Goal: Communication & Community: Answer question/provide support

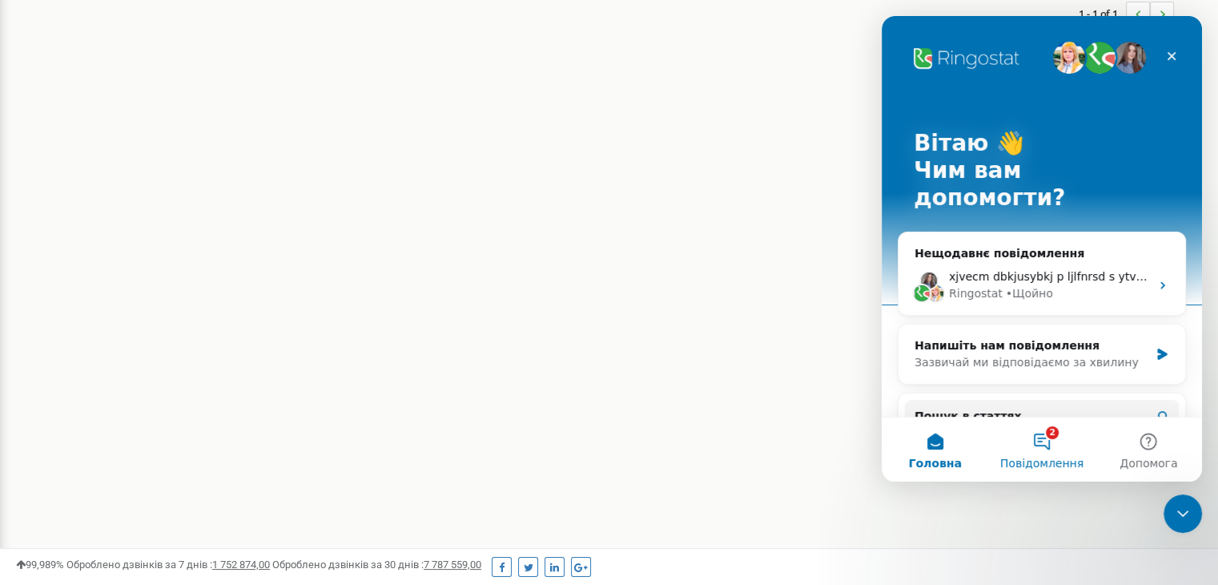
click at [1046, 445] on button "2 Повідомлення" at bounding box center [1041, 449] width 107 height 64
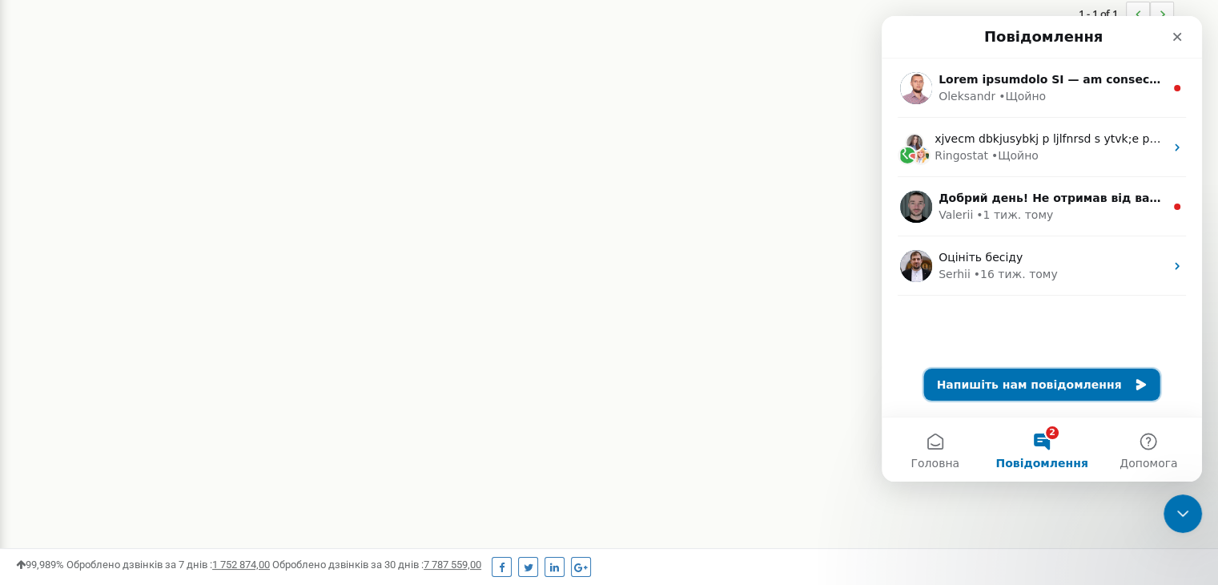
click at [1105, 385] on button "Напишіть нам повідомлення" at bounding box center [1042, 384] width 236 height 32
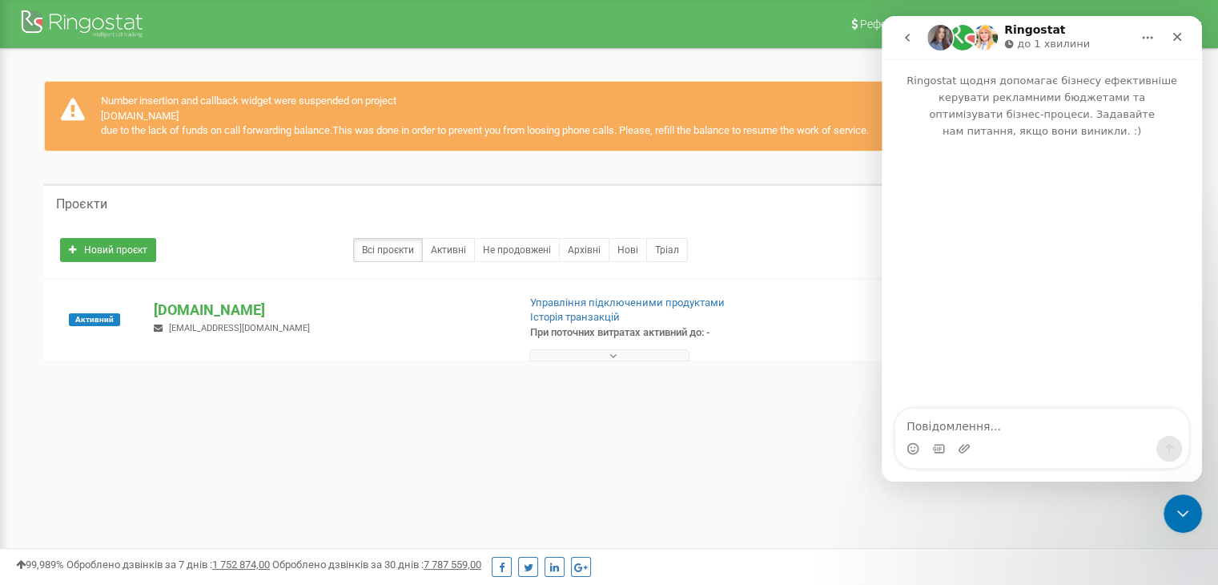
click at [274, 214] on div "Проєкти" at bounding box center [609, 202] width 1130 height 38
click at [1174, 36] on icon "Закрити" at bounding box center [1177, 36] width 13 height 13
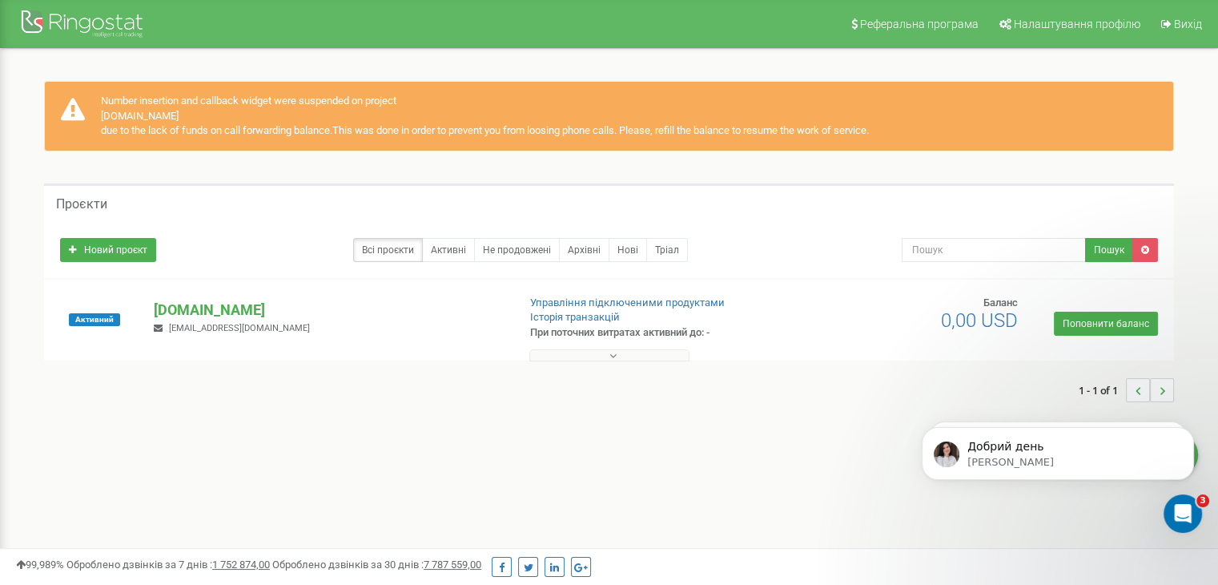
click at [646, 402] on div "1 - 1 of 1" at bounding box center [609, 390] width 1130 height 56
click at [215, 308] on p "[DOMAIN_NAME]" at bounding box center [329, 310] width 350 height 21
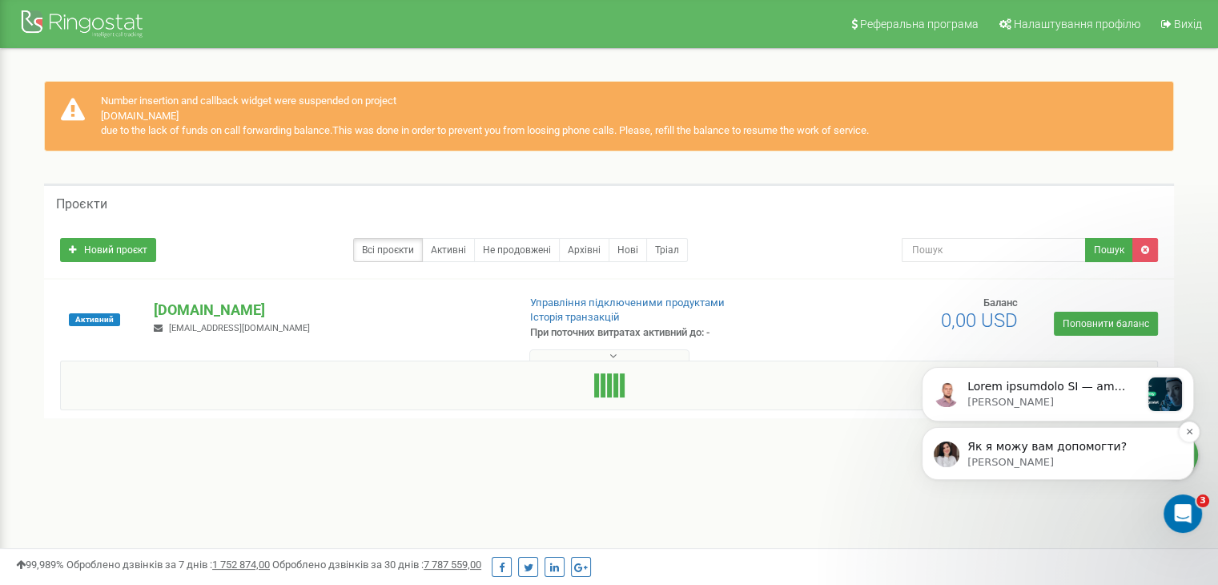
click at [1018, 461] on p "Yuliia • Щойно" at bounding box center [1071, 462] width 207 height 14
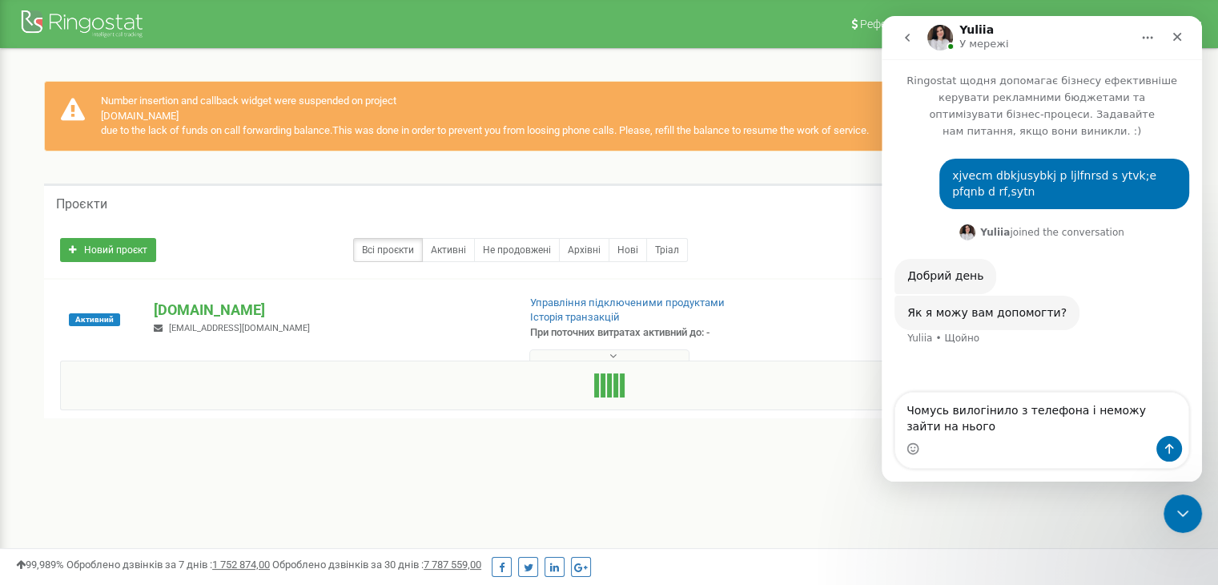
type textarea "Чомусь вилогінило з телефона і неможу зайти на нього"
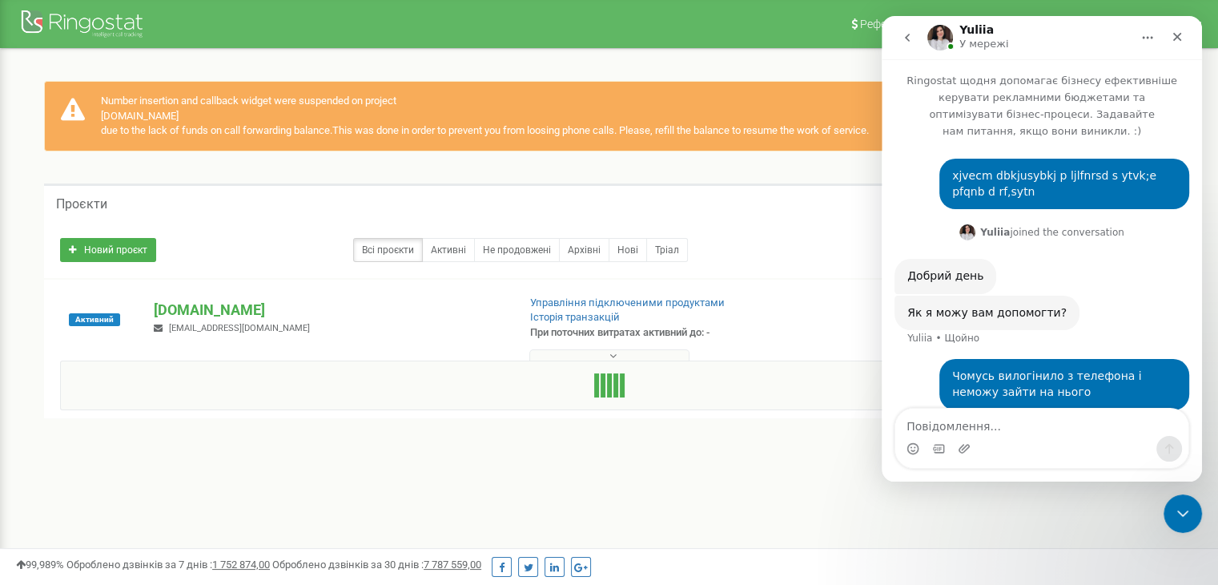
scroll to position [2, 0]
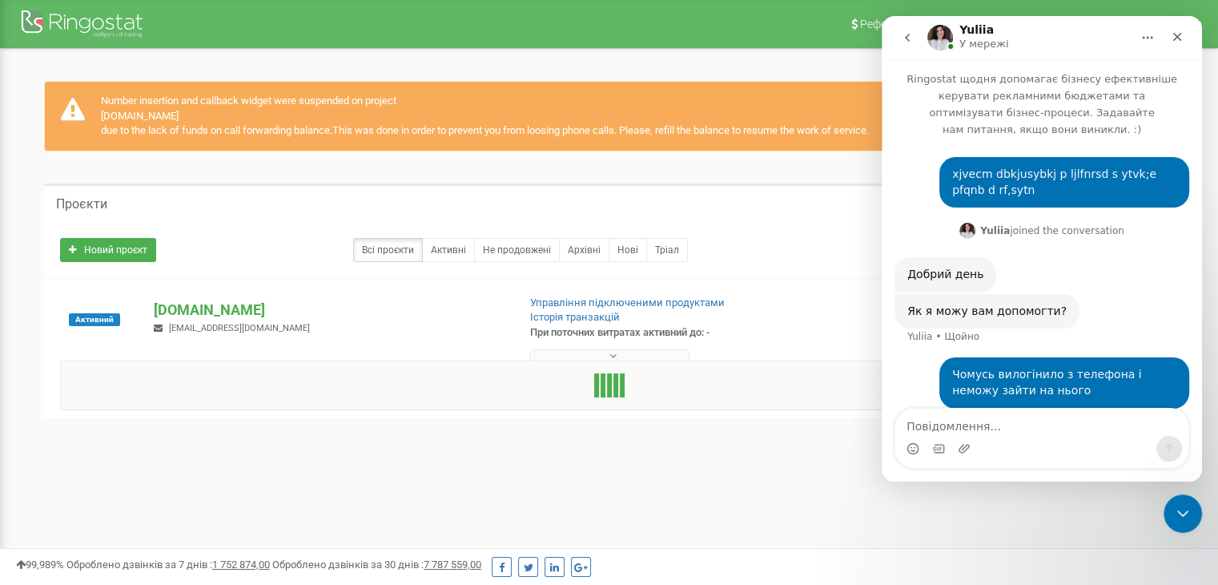
click at [612, 356] on icon at bounding box center [613, 355] width 7 height 11
click at [614, 356] on icon at bounding box center [613, 355] width 7 height 11
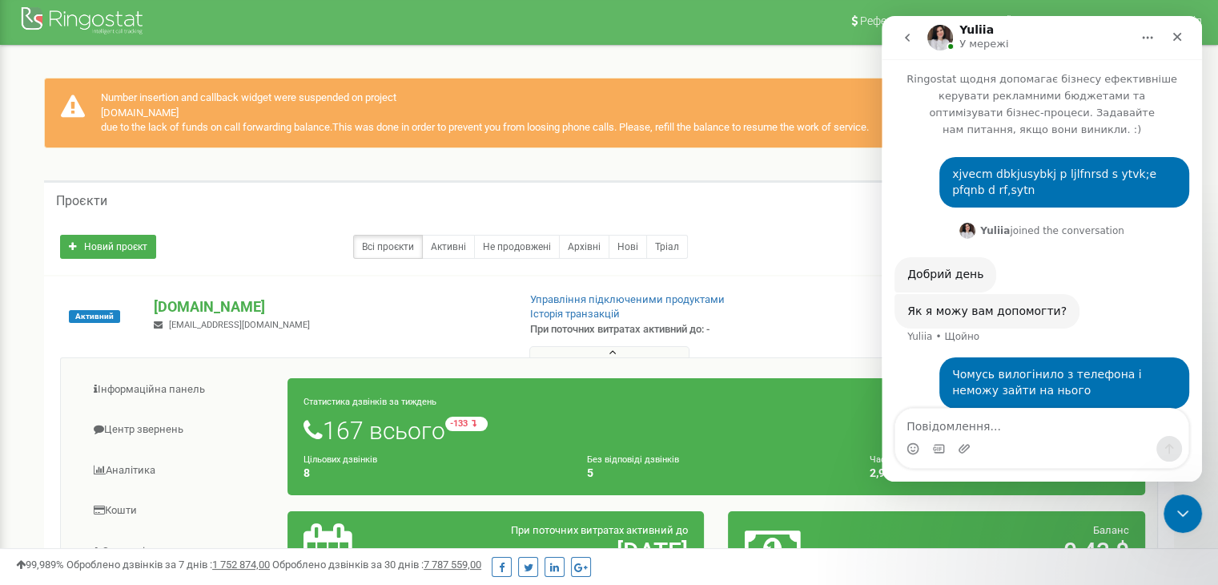
scroll to position [0, 0]
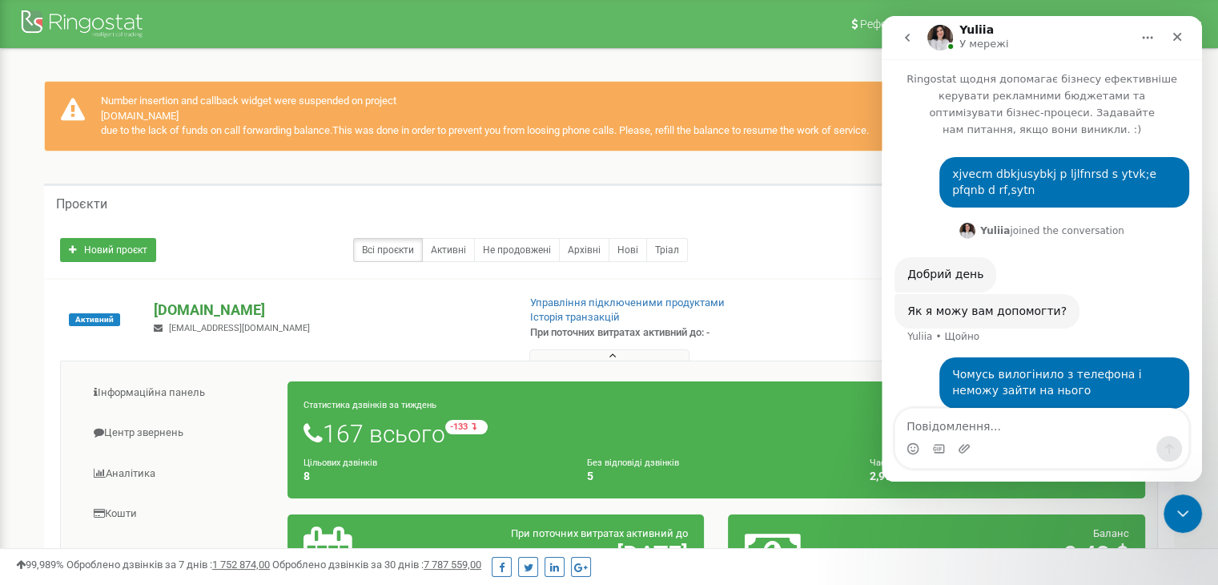
click at [479, 305] on p "[DOMAIN_NAME]" at bounding box center [329, 310] width 350 height 21
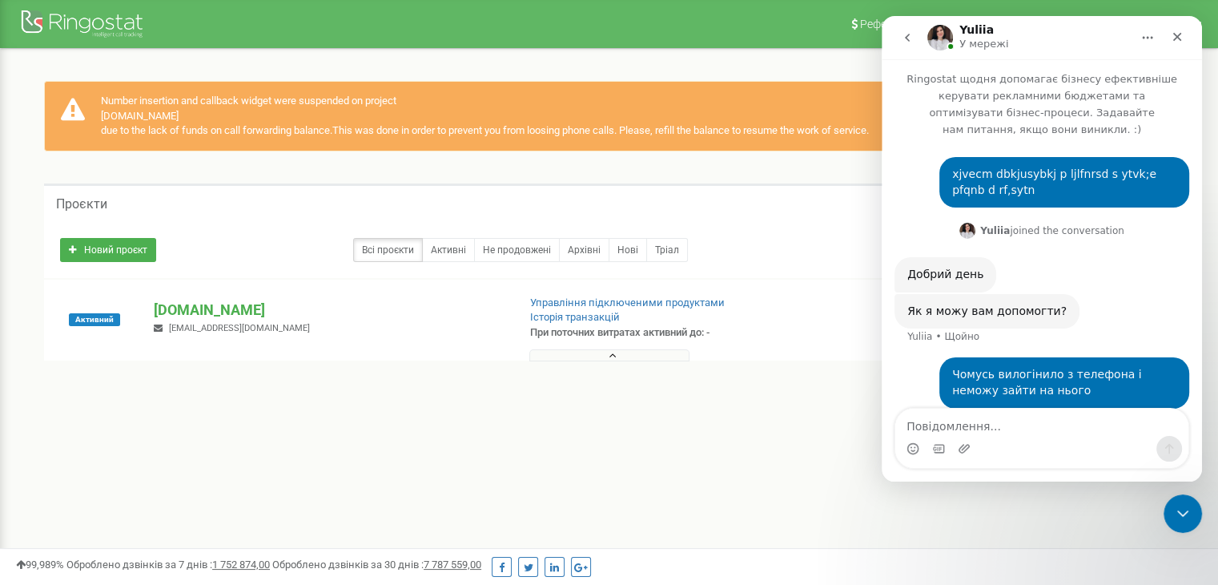
click at [613, 360] on icon at bounding box center [613, 355] width 7 height 11
click at [917, 42] on button "go back" at bounding box center [907, 37] width 30 height 30
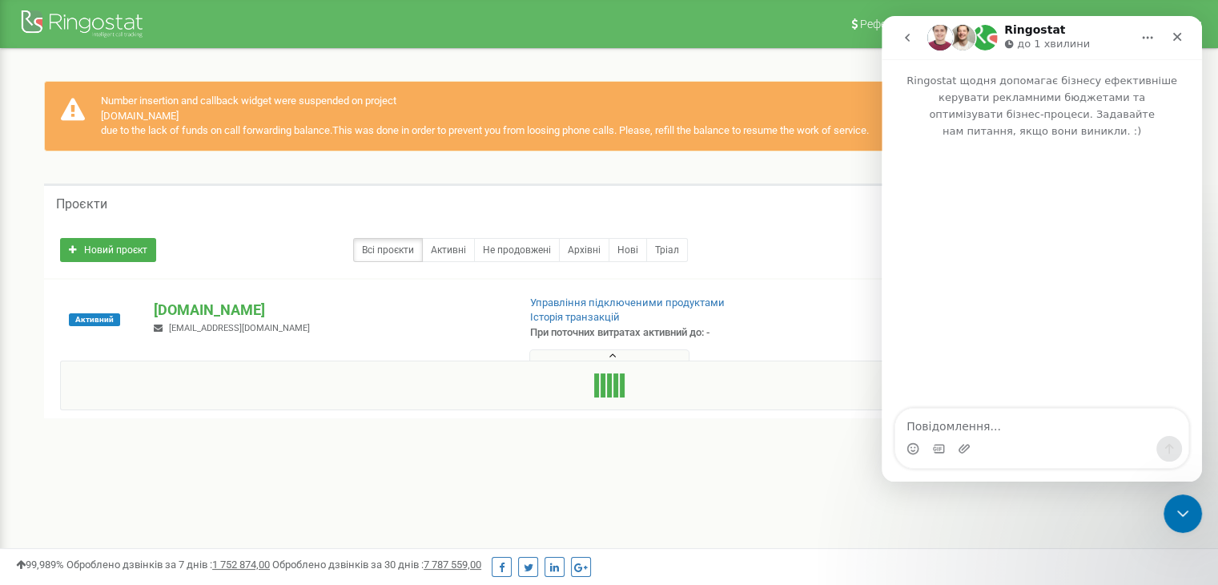
click at [908, 38] on icon "go back" at bounding box center [907, 37] width 13 height 13
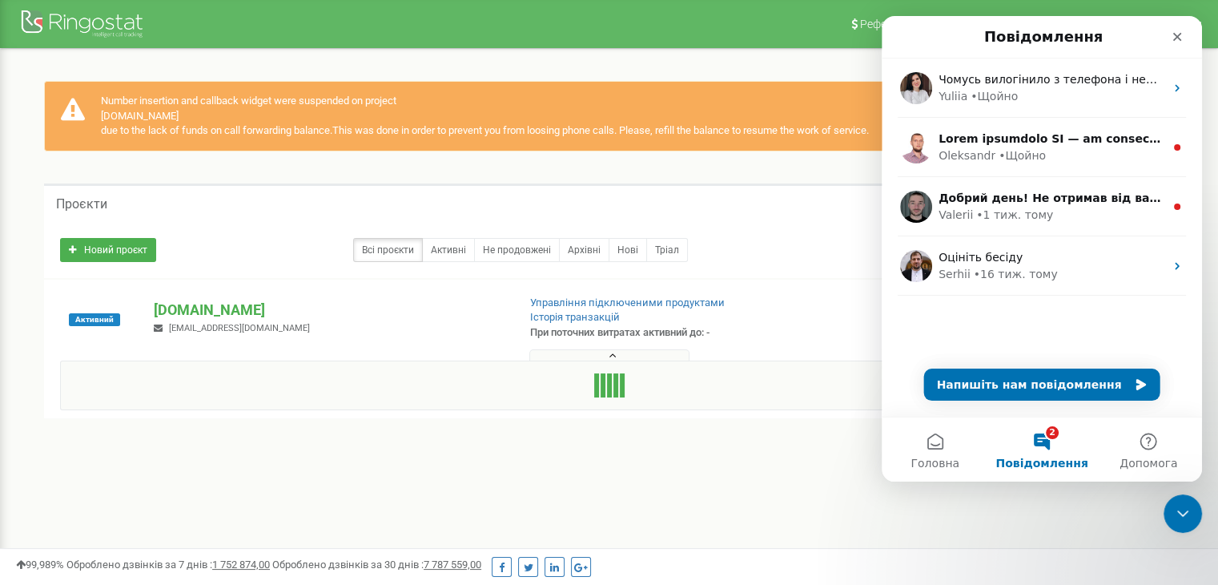
click at [814, 337] on div "Активний lehit-village.com romanshpura@lehit-village.com Управління підключеним…" at bounding box center [609, 328] width 1122 height 64
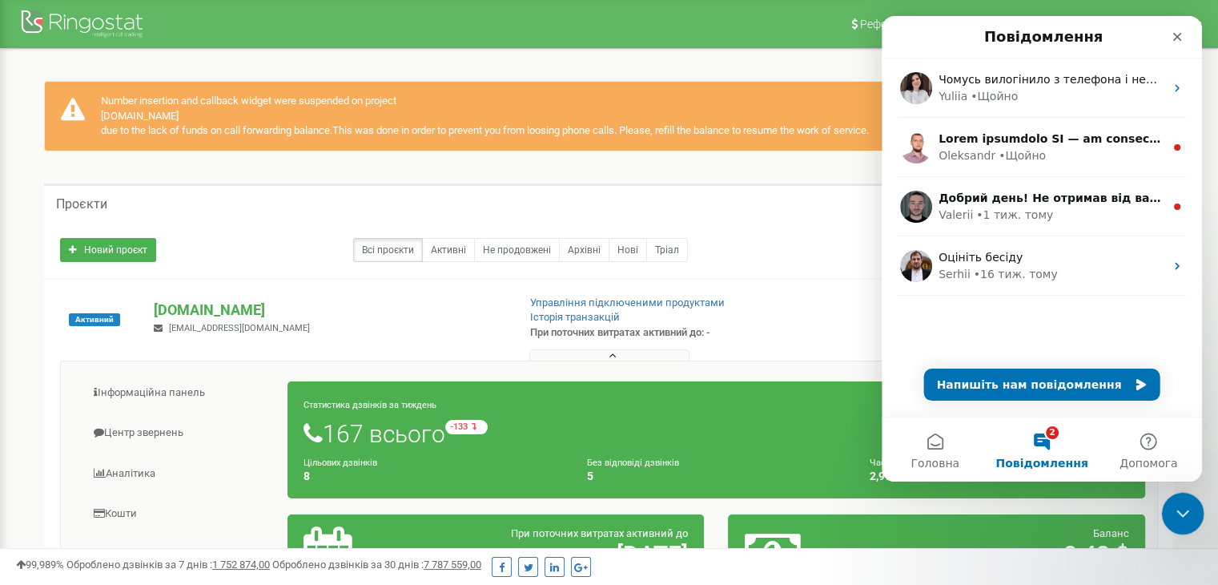
click at [1177, 506] on icon "Закрити програму для спілкування Intercom" at bounding box center [1180, 510] width 19 height 19
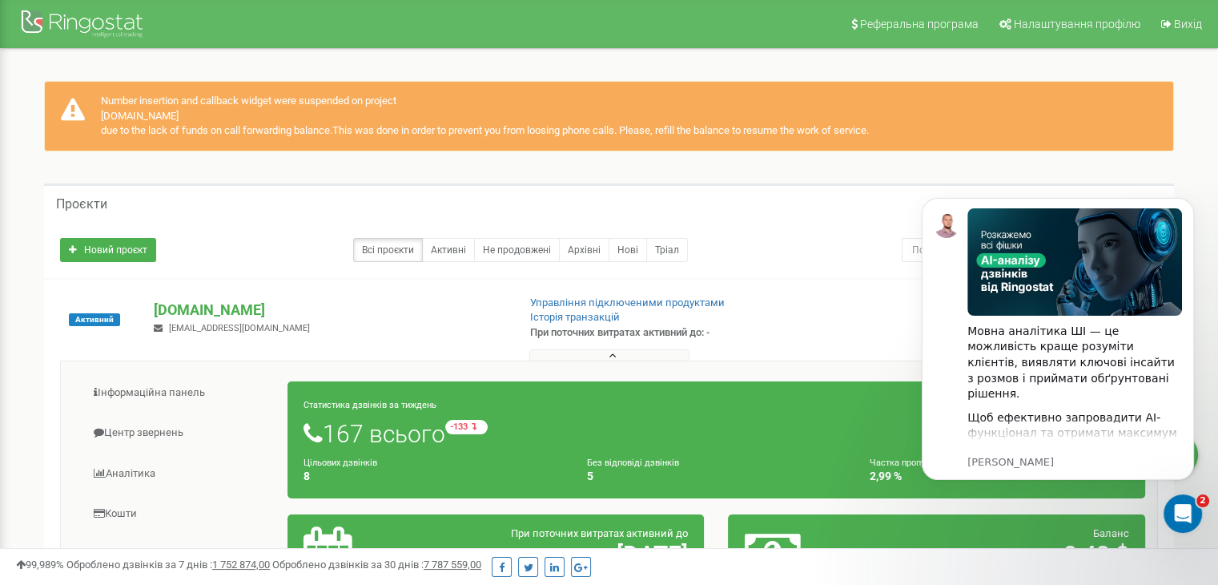
click at [874, 315] on div "Активний lehit-village.com romanshpura@lehit-village.com Управління підключеним…" at bounding box center [609, 328] width 1122 height 64
click at [1196, 501] on div "Відкрити програму для спілкування Intercom" at bounding box center [1180, 511] width 53 height 53
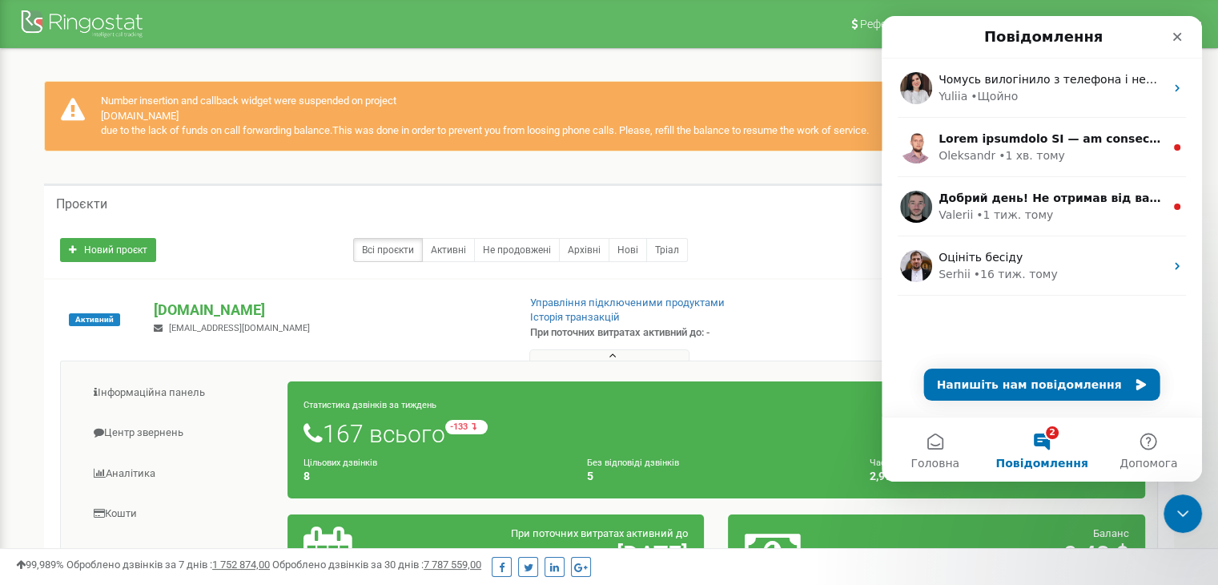
click at [1044, 433] on button "2 Повідомлення" at bounding box center [1041, 449] width 107 height 64
click at [1040, 440] on button "2 Повідомлення" at bounding box center [1041, 449] width 107 height 64
click at [1049, 448] on button "2 Повідомлення" at bounding box center [1041, 449] width 107 height 64
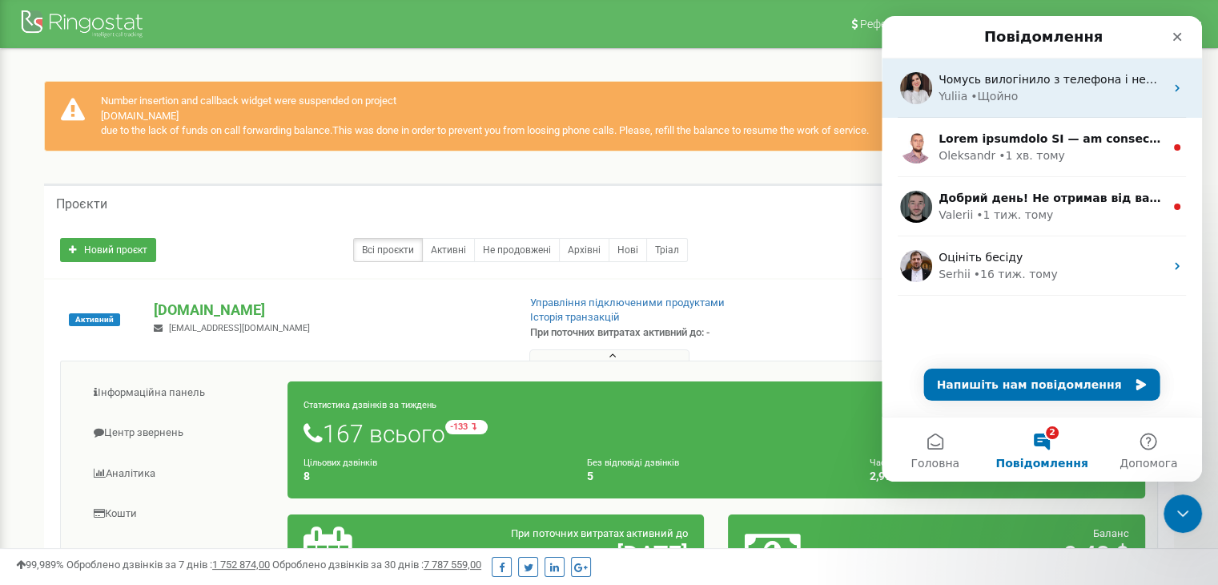
click at [1021, 91] on div "Yuliia • Щойно" at bounding box center [1052, 96] width 226 height 17
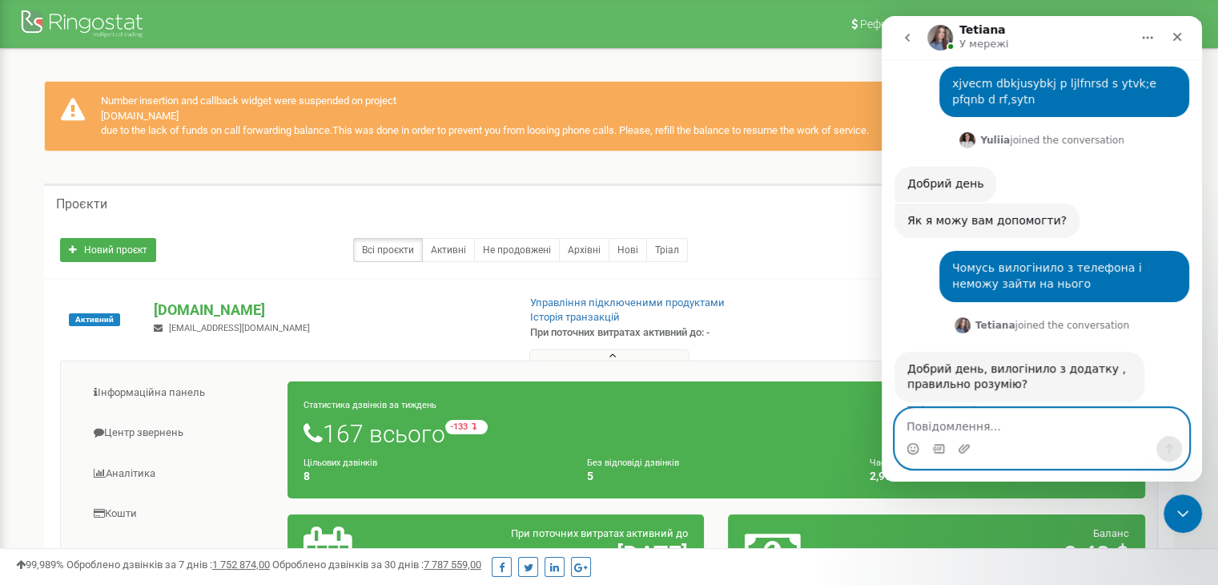
scroll to position [103, 0]
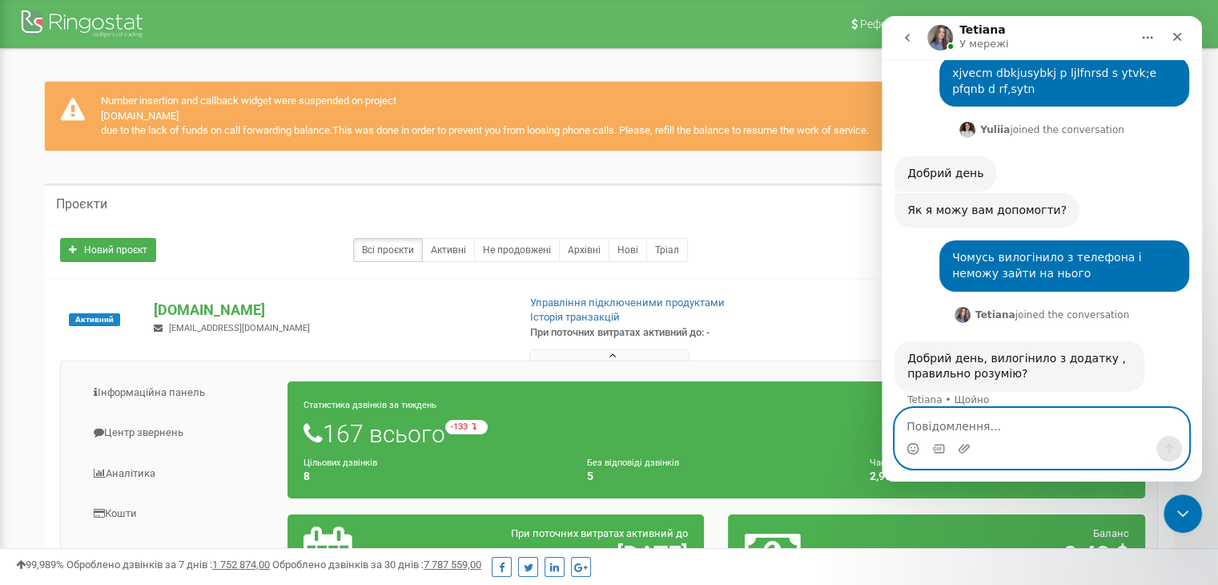
click at [1027, 434] on textarea "Повідомлення..." at bounding box center [1042, 422] width 293 height 27
type textarea "так і бачу що баланс нульовий"
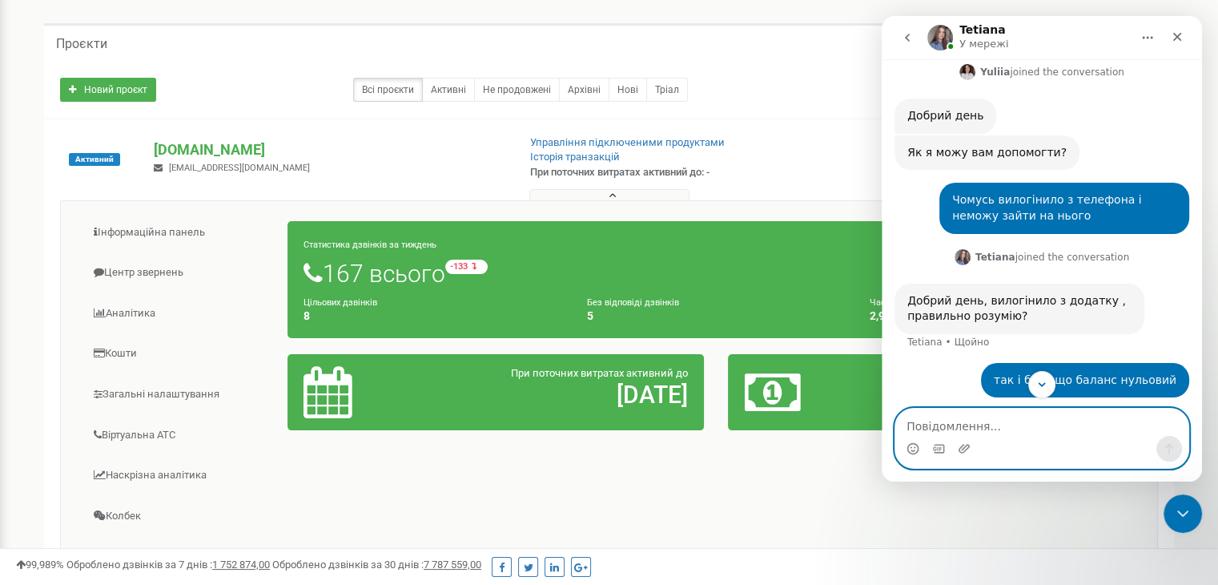
scroll to position [211, 0]
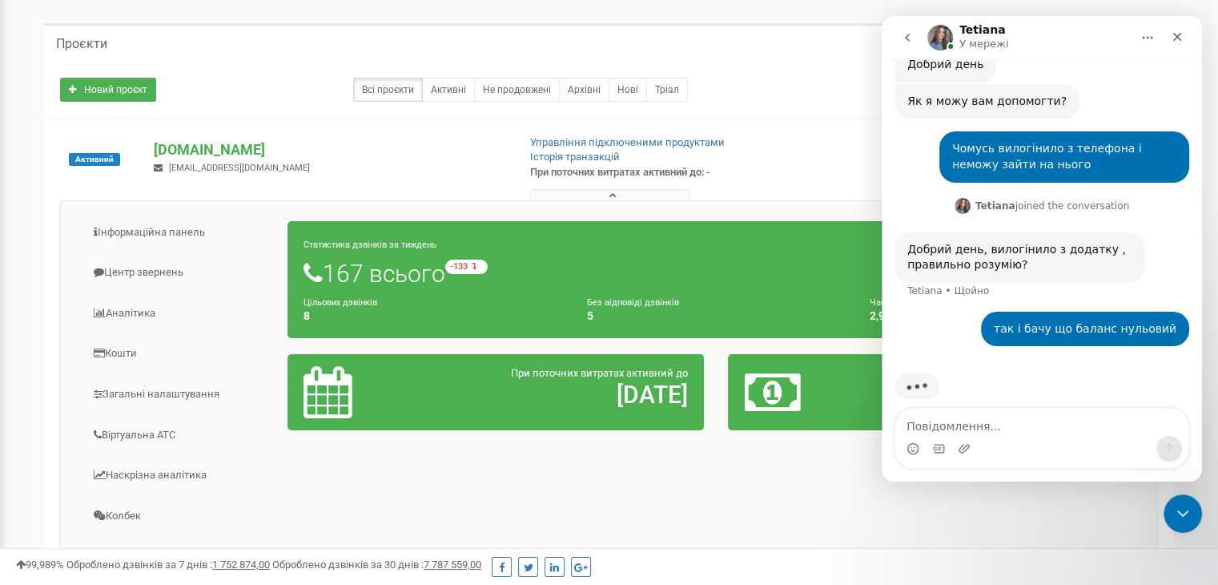
click at [617, 193] on button at bounding box center [609, 195] width 160 height 12
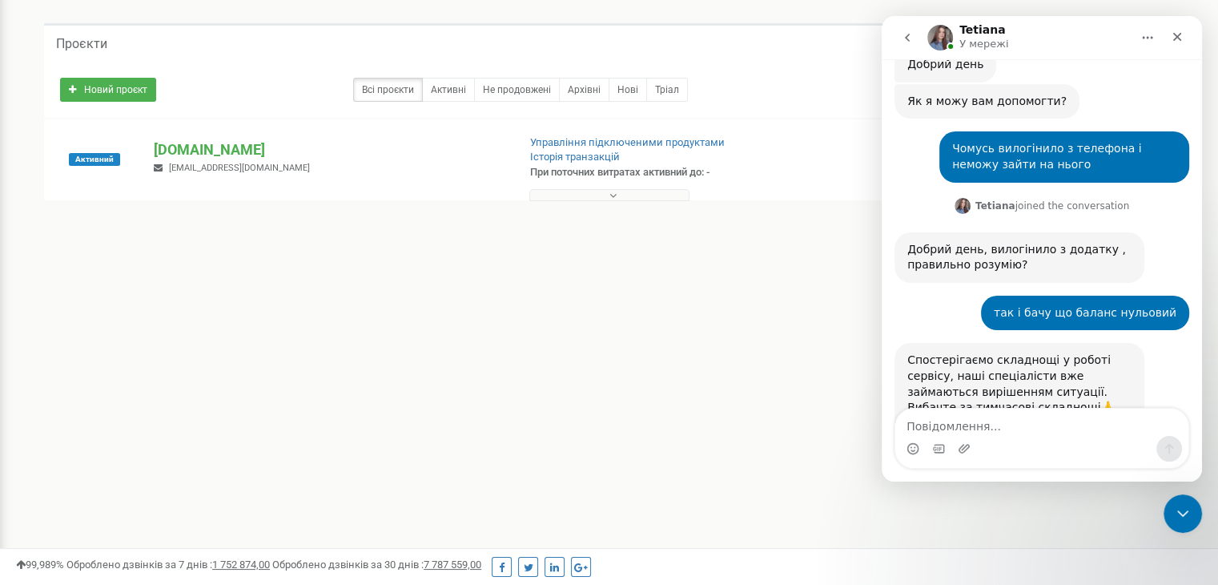
scroll to position [276, 0]
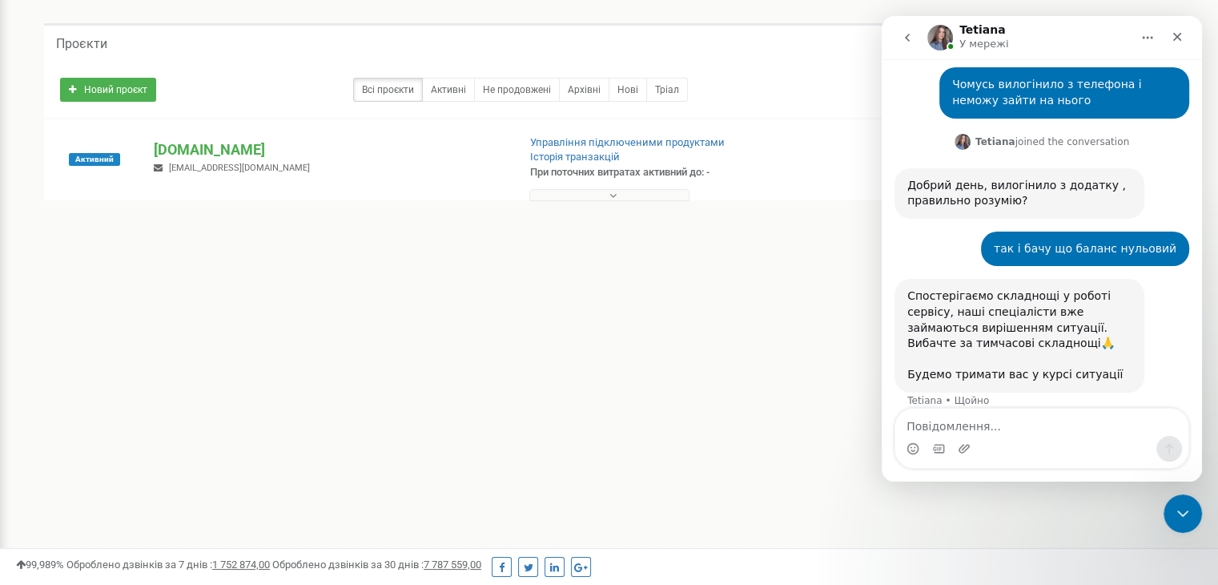
click at [617, 193] on button at bounding box center [609, 195] width 160 height 12
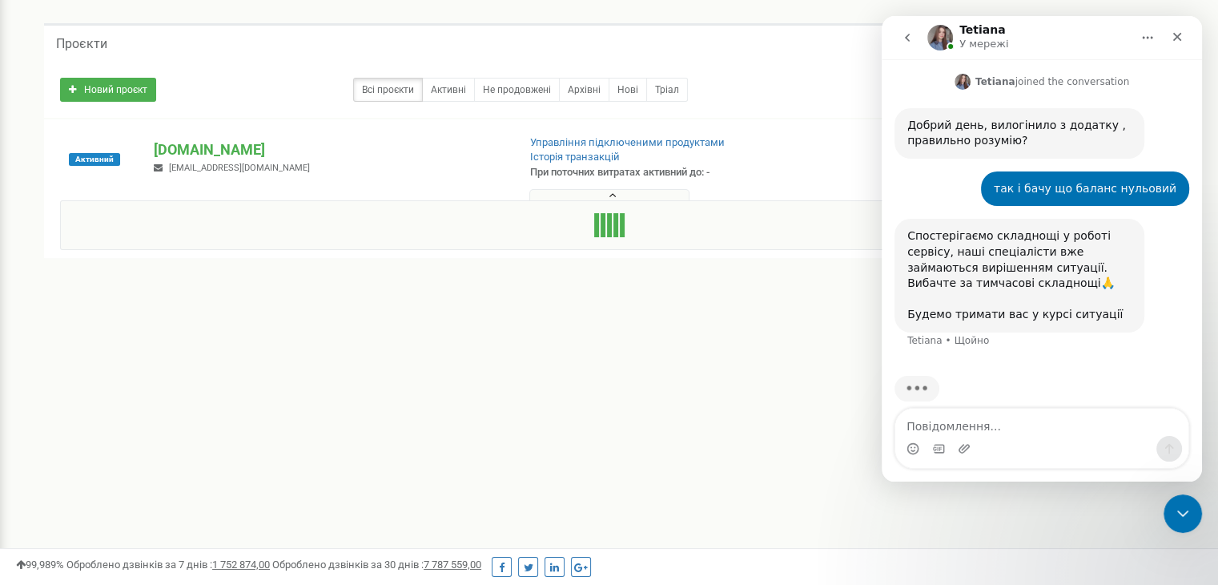
scroll to position [337, 0]
click at [1057, 447] on div "Месенджер Intercom" at bounding box center [1042, 449] width 293 height 26
click at [703, 318] on div "Проєкти Новий проєкт Всі проєкти Активні Не продовжені Архівні Нові Тріал Пошук" at bounding box center [609, 169] width 1194 height 356
click at [615, 195] on icon at bounding box center [613, 195] width 7 height 11
click at [621, 195] on button at bounding box center [609, 195] width 160 height 12
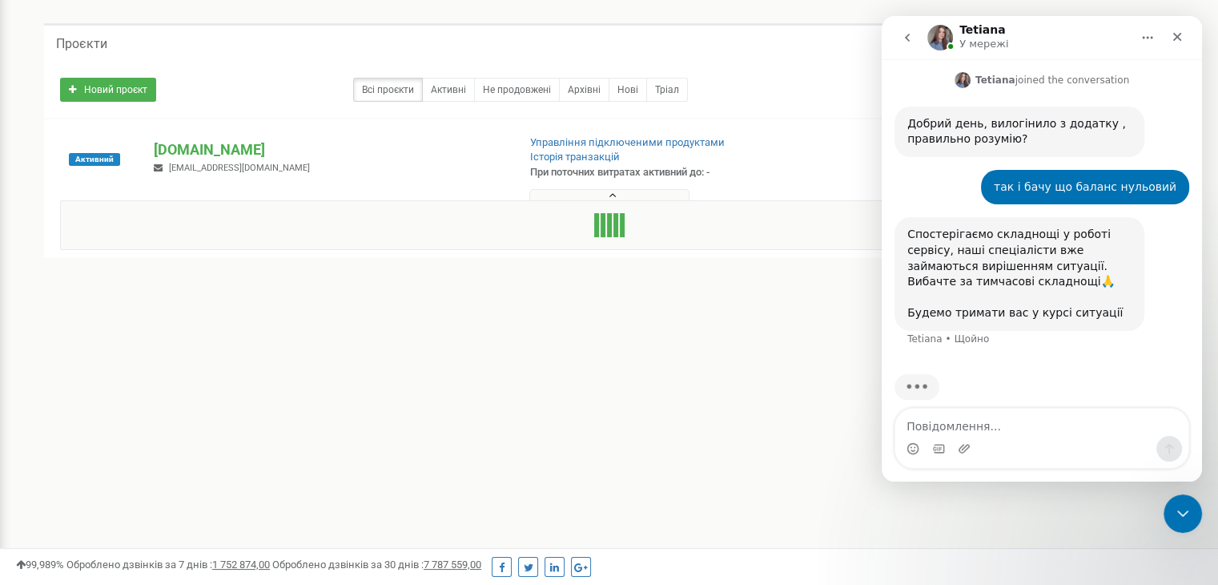
click at [904, 35] on icon "go back" at bounding box center [907, 37] width 13 height 13
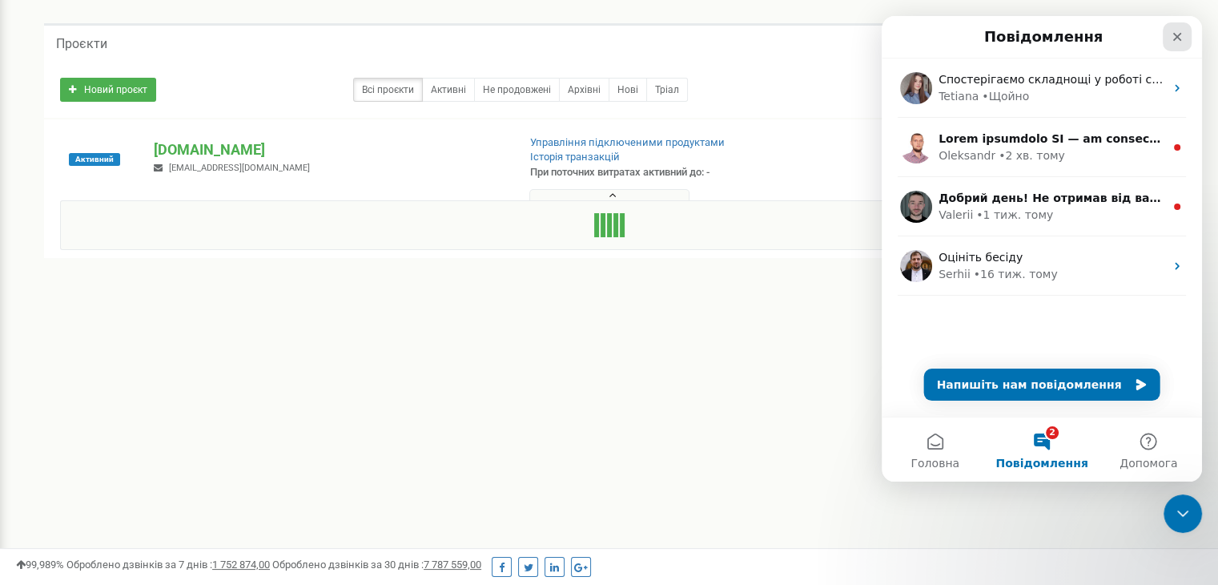
drag, startPoint x: 1176, startPoint y: 34, endPoint x: 2032, endPoint y: 189, distance: 870.1
click at [1176, 34] on icon "Закрити" at bounding box center [1177, 37] width 9 height 9
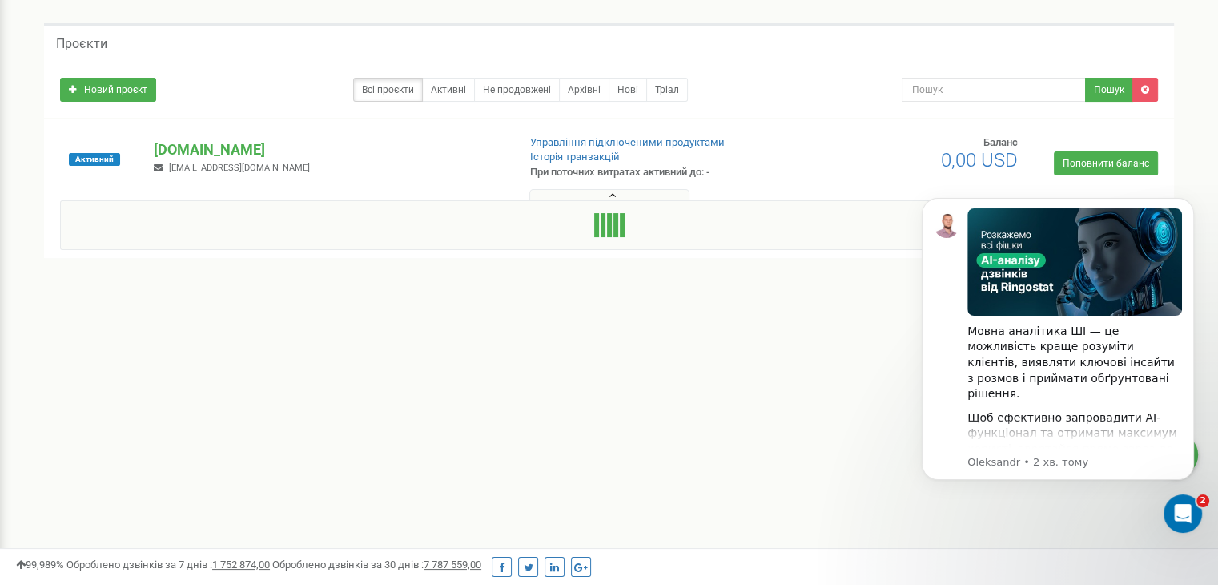
click at [772, 439] on div "Реферальна програма Налаштування профілю Вихід Number insertion and callback wi…" at bounding box center [609, 320] width 1218 height 961
click at [1173, 517] on icon "Відкрити програму для спілкування Intercom" at bounding box center [1181, 511] width 26 height 26
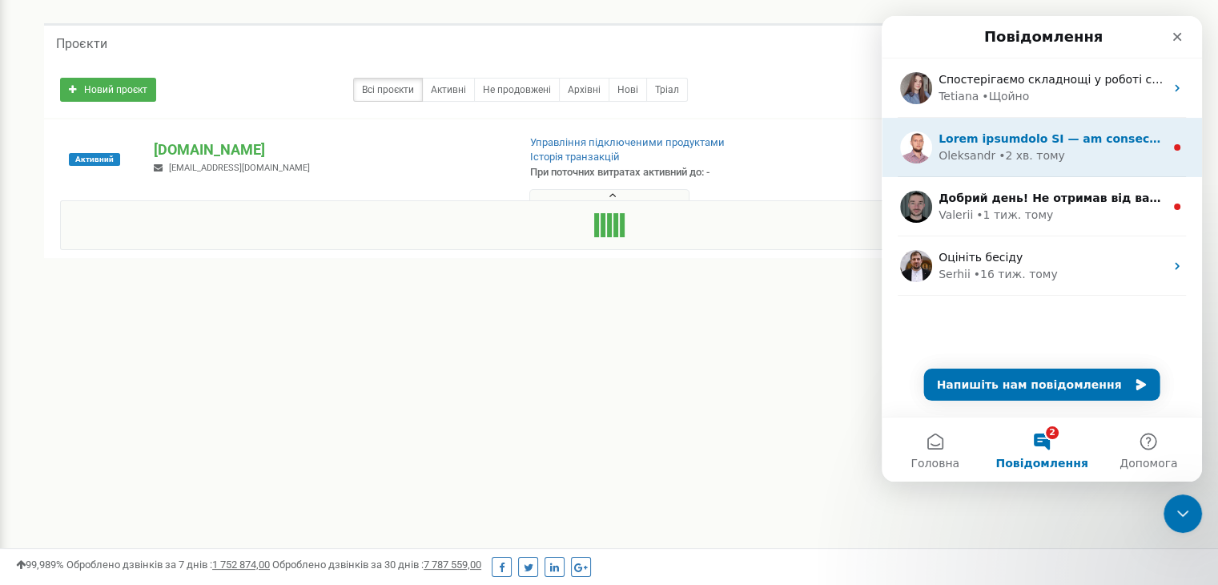
click at [1067, 156] on div "Oleksandr • 2 хв. тому" at bounding box center [1052, 155] width 226 height 17
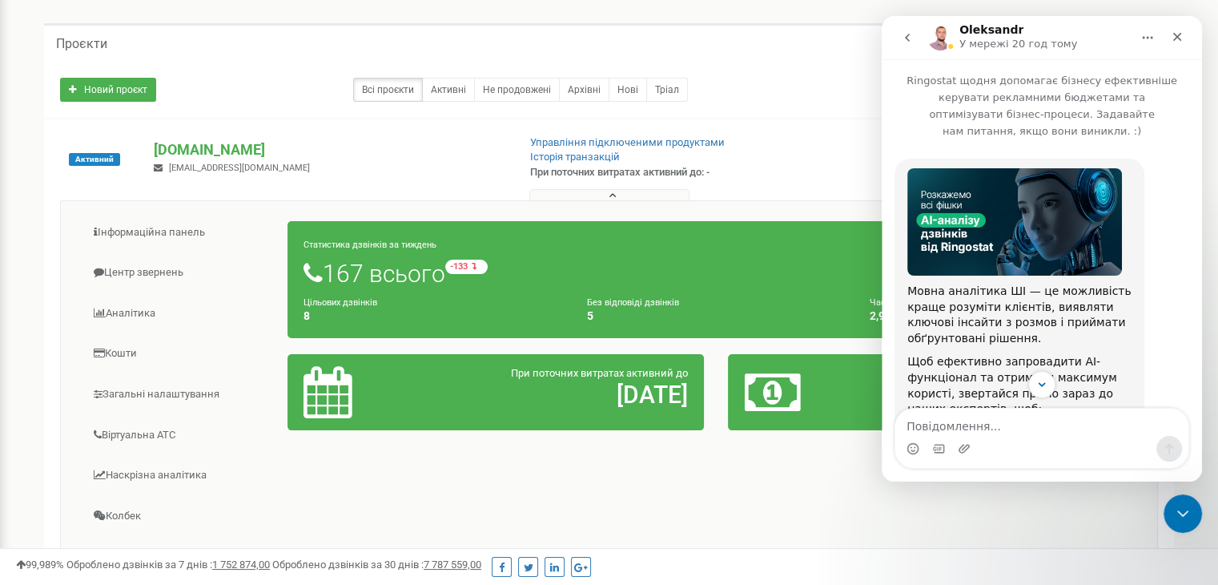
click at [905, 36] on icon "go back" at bounding box center [907, 37] width 13 height 13
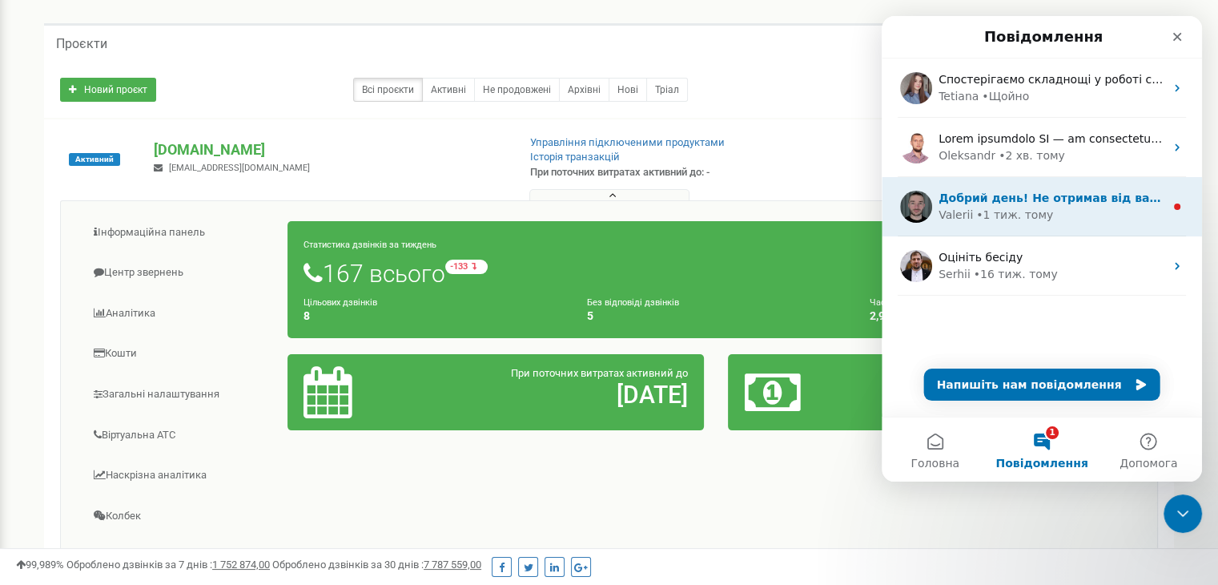
click at [1137, 217] on div "Valerii • 1 тиж. тому" at bounding box center [1052, 215] width 226 height 17
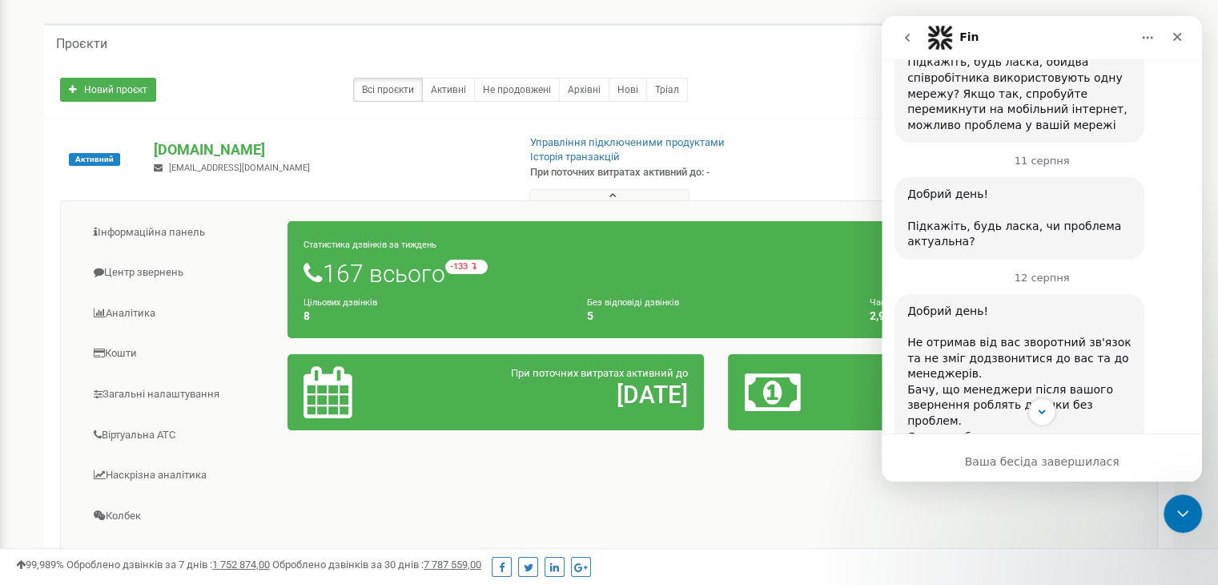
scroll to position [940, 0]
click at [906, 42] on icon "go back" at bounding box center [907, 37] width 13 height 13
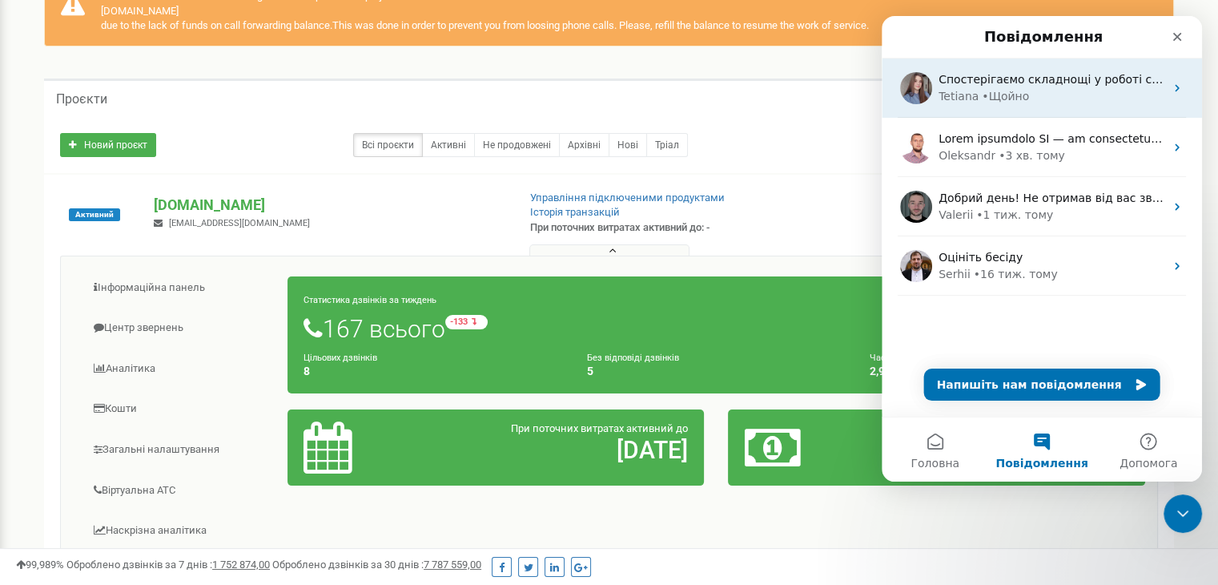
scroll to position [0, 0]
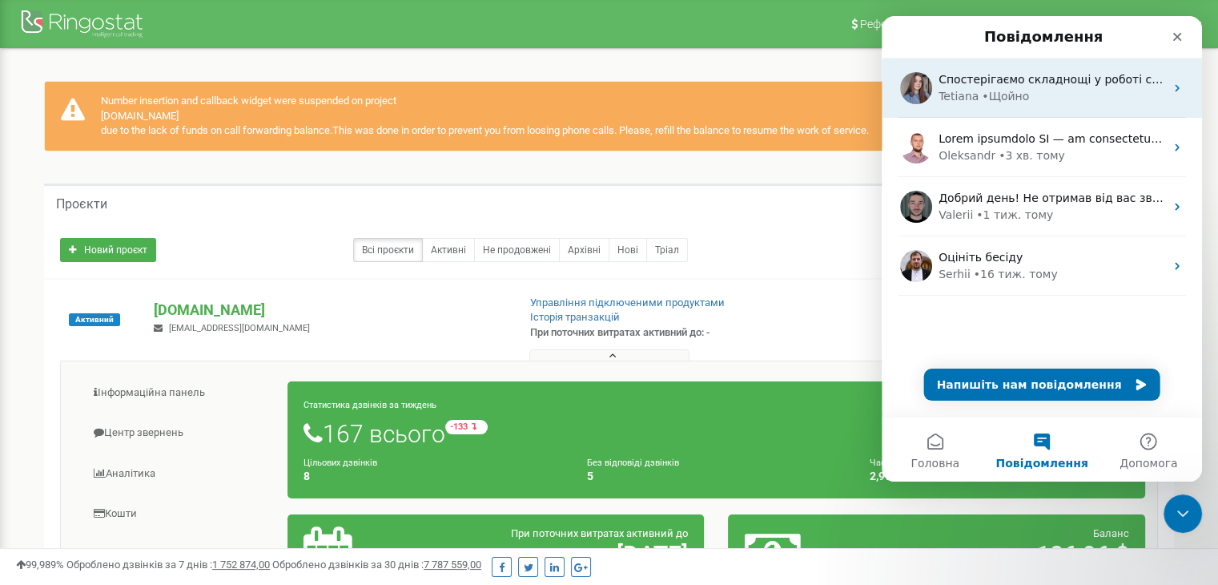
click at [984, 103] on div "• Щойно" at bounding box center [1005, 96] width 47 height 17
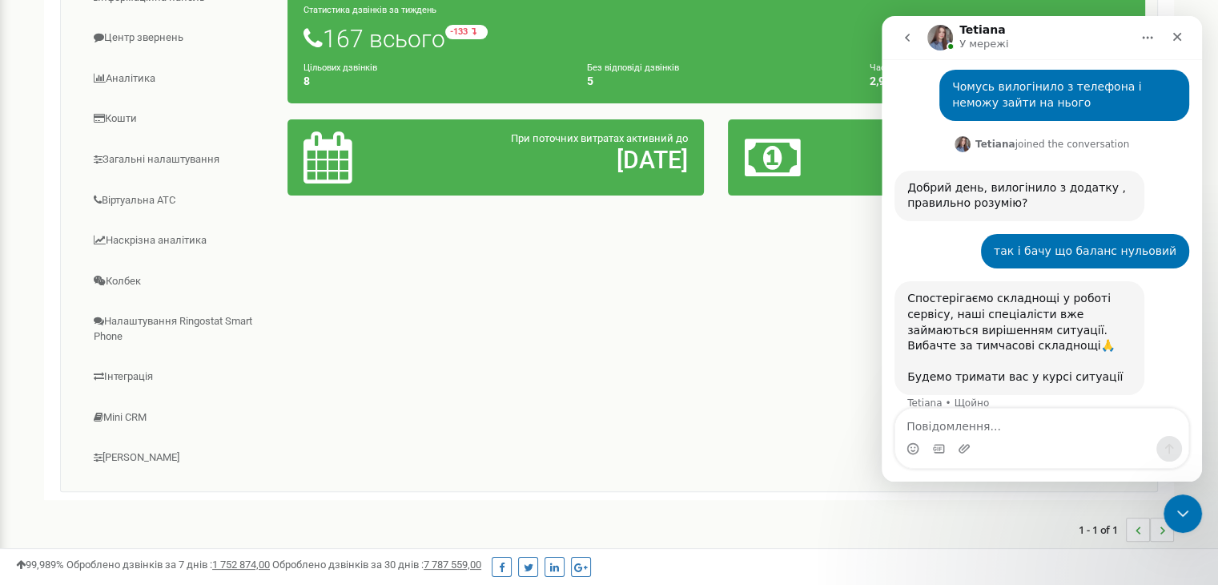
scroll to position [276, 0]
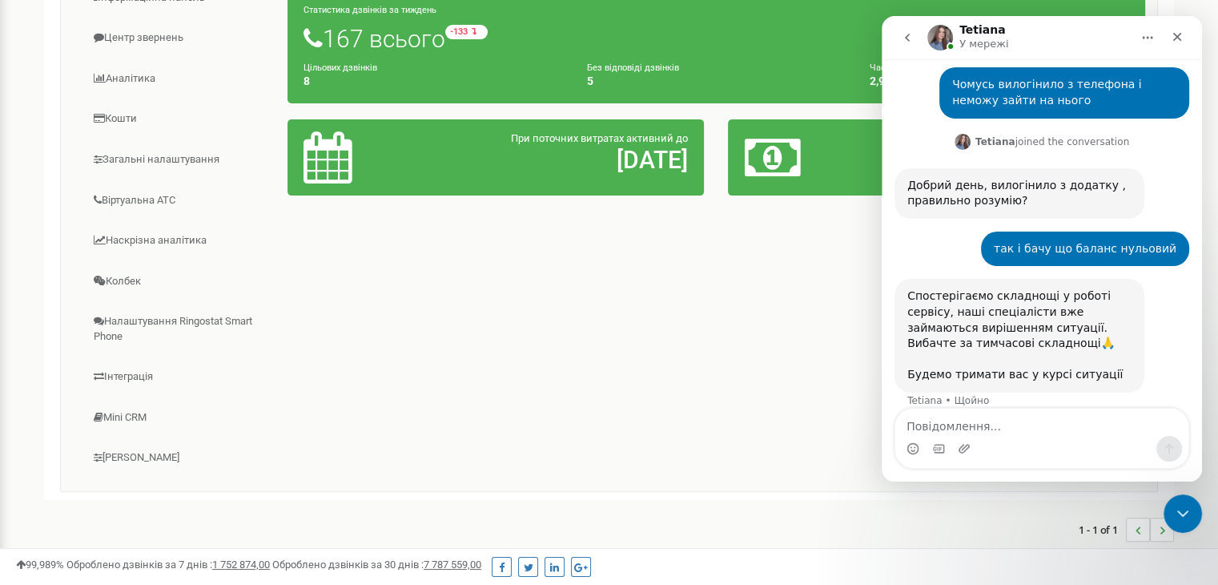
drag, startPoint x: 837, startPoint y: 332, endPoint x: 874, endPoint y: 276, distance: 67.1
click at [838, 332] on div "Інформаційна панель Центр звернень Аналiтика Кошти" at bounding box center [609, 229] width 1098 height 526
click at [910, 42] on icon "go back" at bounding box center [907, 37] width 13 height 13
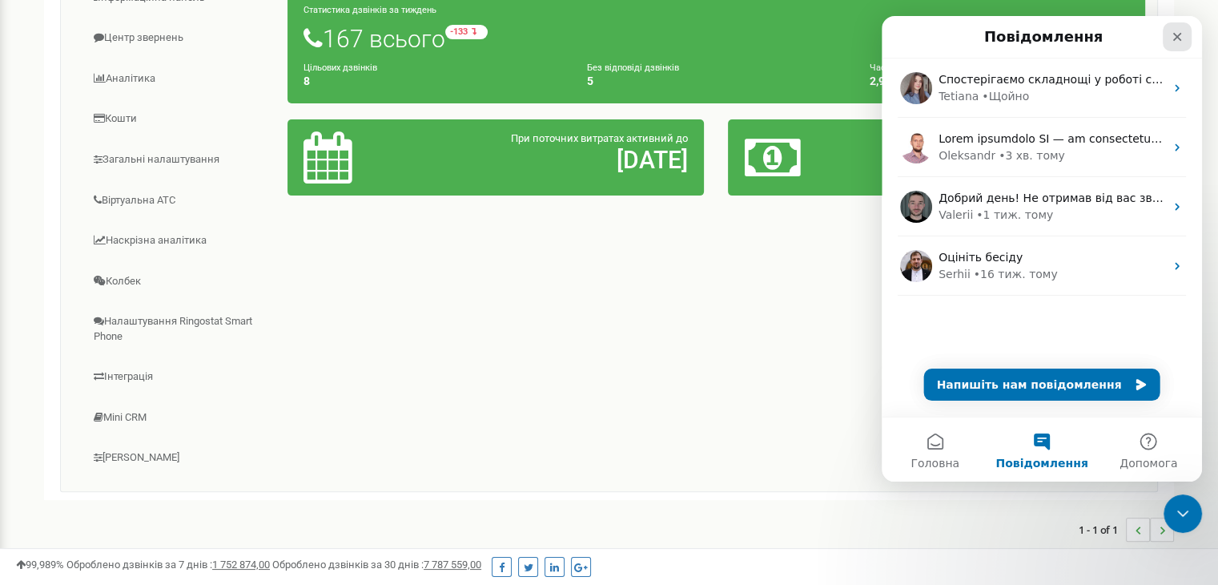
click at [1179, 40] on icon "Закрити" at bounding box center [1177, 36] width 13 height 13
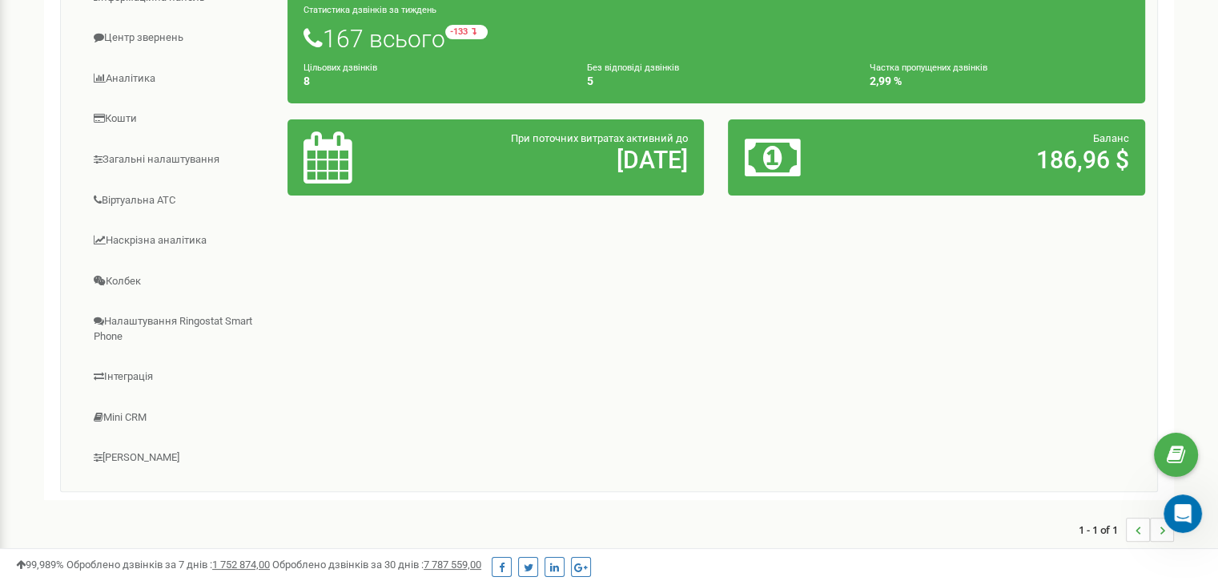
click at [773, 388] on div "Інформаційна панель Центр звернень Аналiтика Кошти" at bounding box center [609, 229] width 1098 height 526
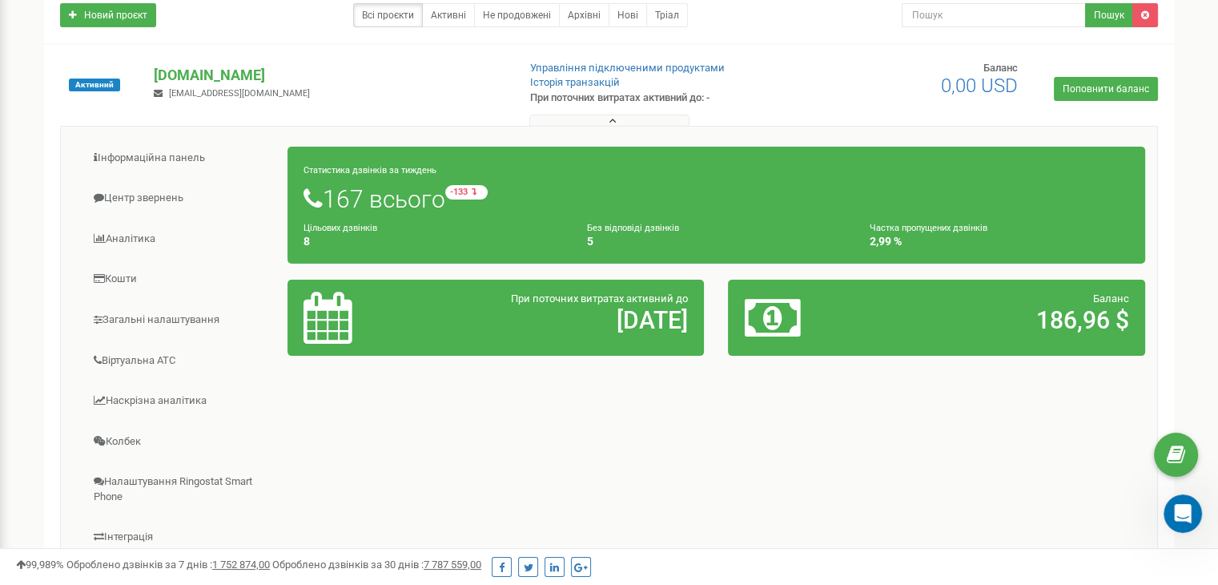
scroll to position [155, 0]
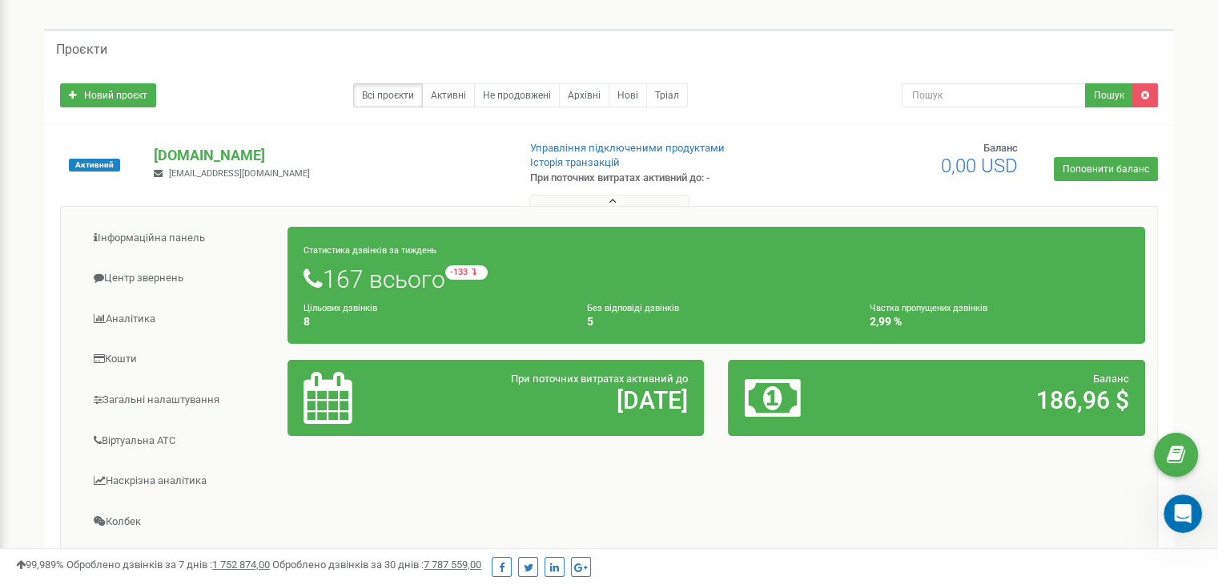
click at [620, 196] on button at bounding box center [609, 201] width 160 height 12
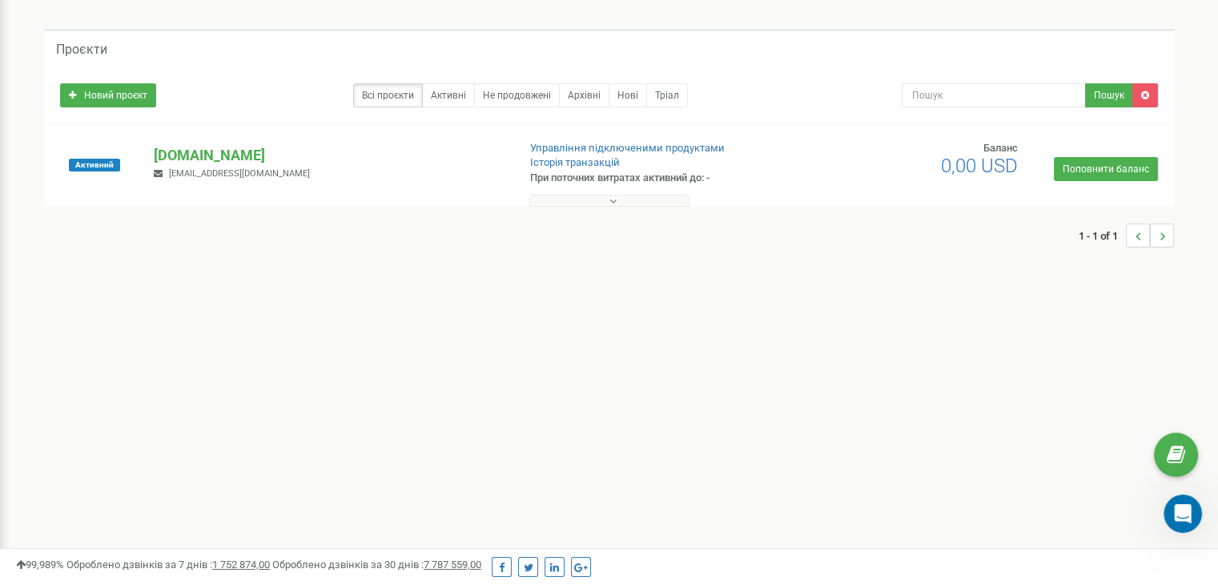
click at [601, 199] on button at bounding box center [609, 201] width 160 height 12
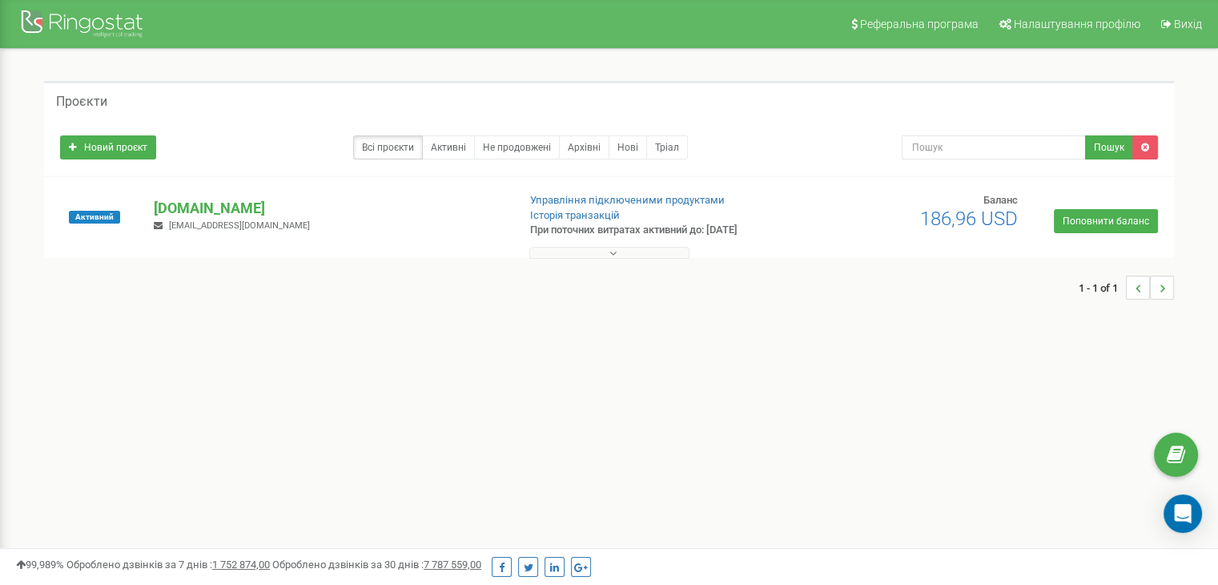
click at [642, 252] on button at bounding box center [609, 253] width 160 height 12
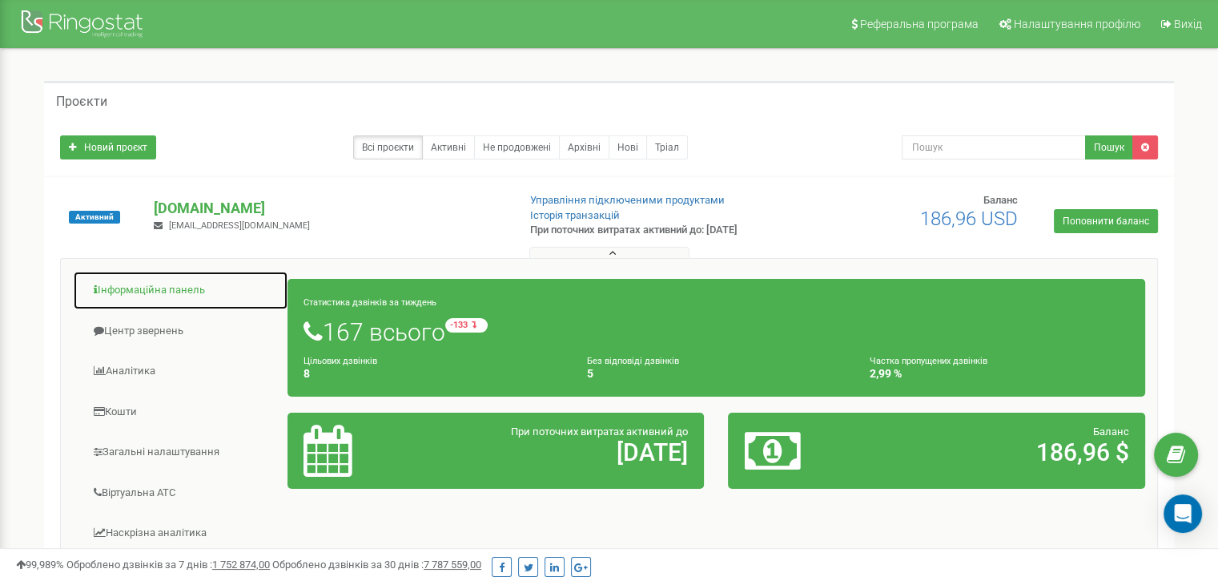
click at [155, 294] on link "Інформаційна панель" at bounding box center [180, 290] width 215 height 39
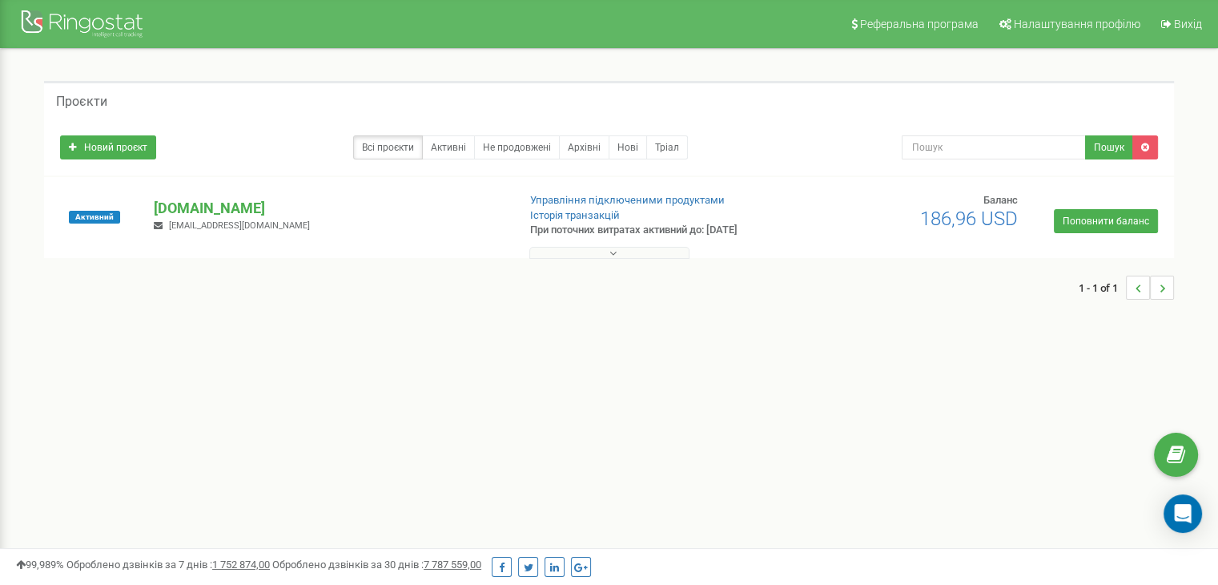
click at [649, 253] on button at bounding box center [609, 253] width 160 height 12
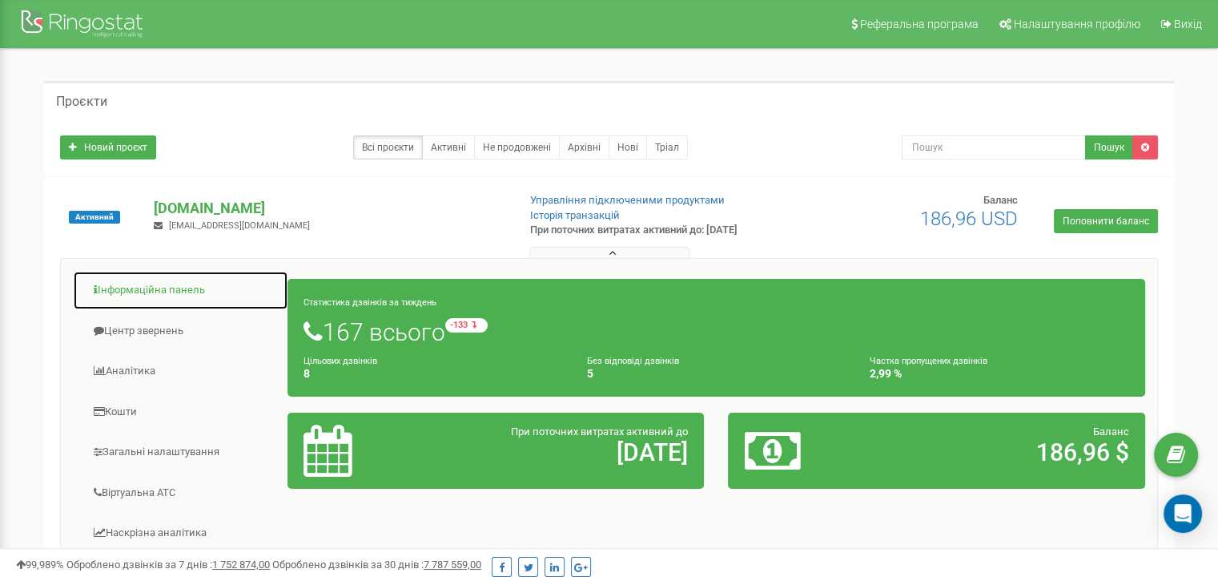
click at [199, 292] on link "Інформаційна панель" at bounding box center [180, 290] width 215 height 39
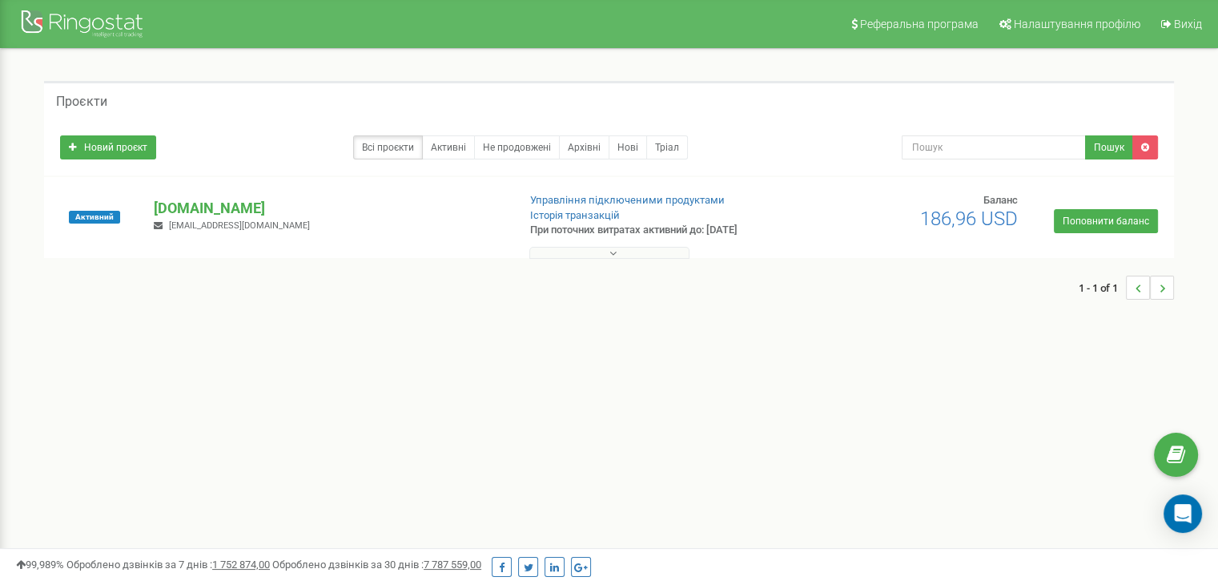
click at [657, 252] on button at bounding box center [609, 253] width 160 height 12
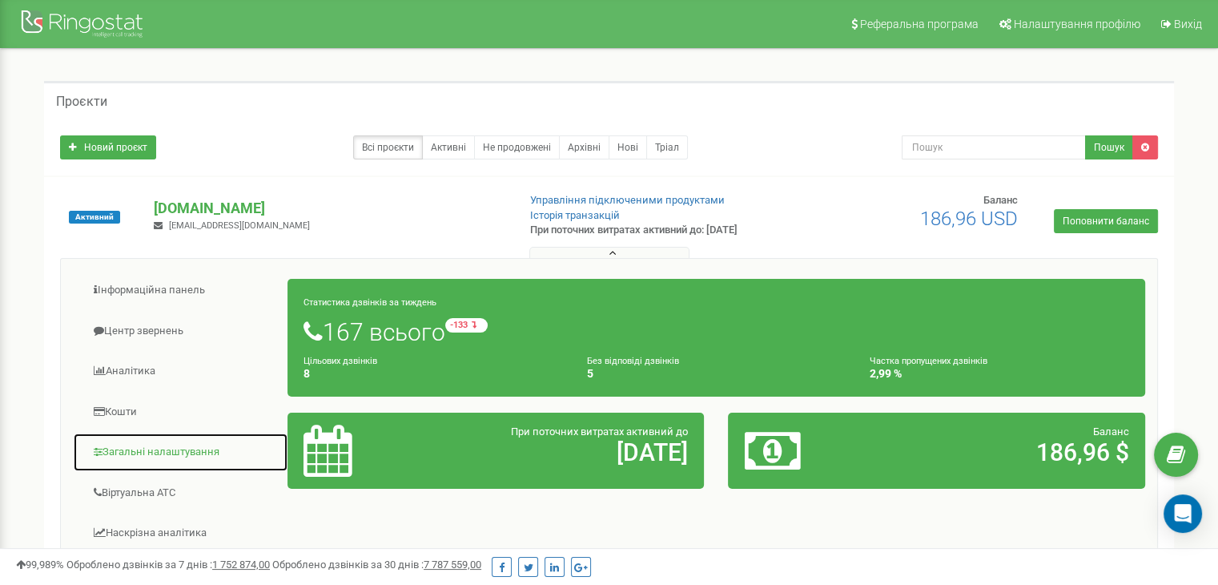
click at [145, 446] on link "Загальні налаштування" at bounding box center [180, 452] width 215 height 39
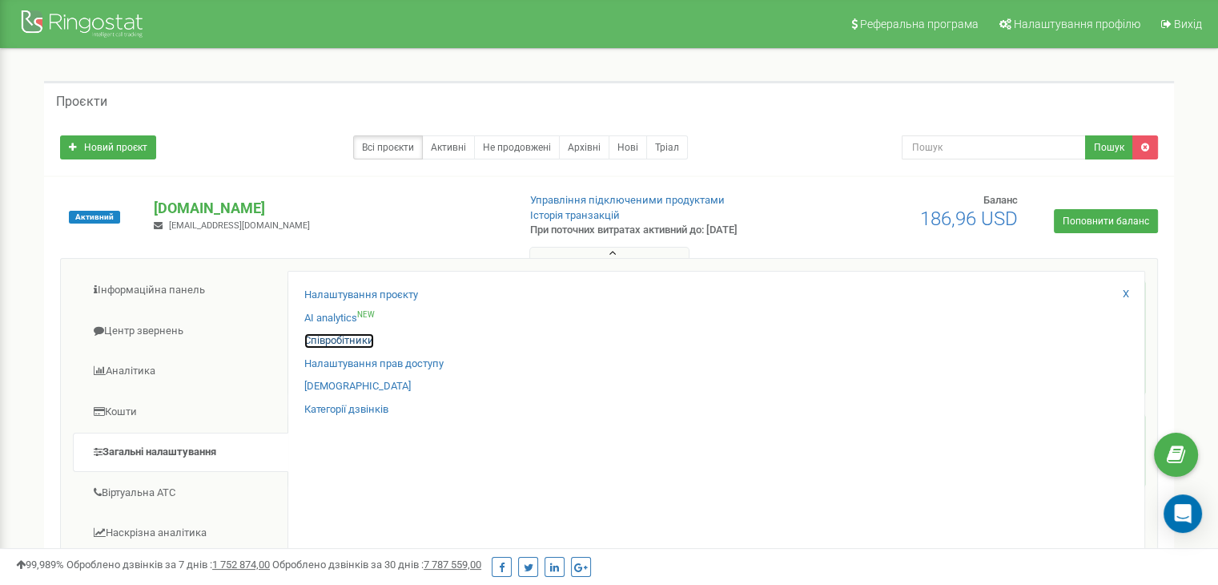
click at [343, 340] on link "Співробітники" at bounding box center [339, 340] width 70 height 15
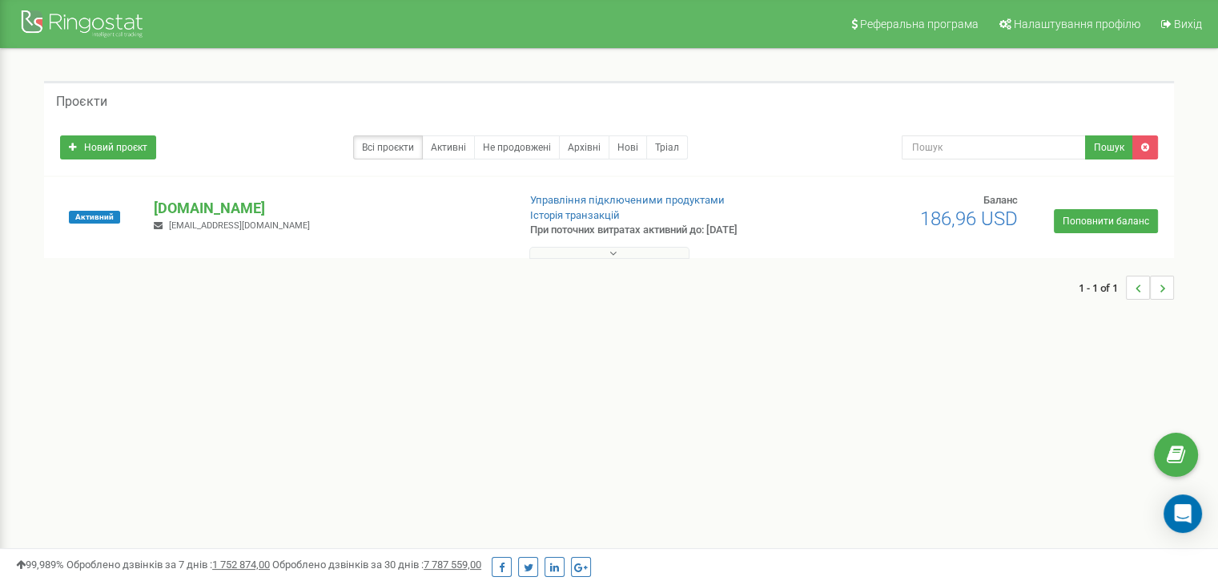
click at [641, 256] on button at bounding box center [609, 253] width 160 height 12
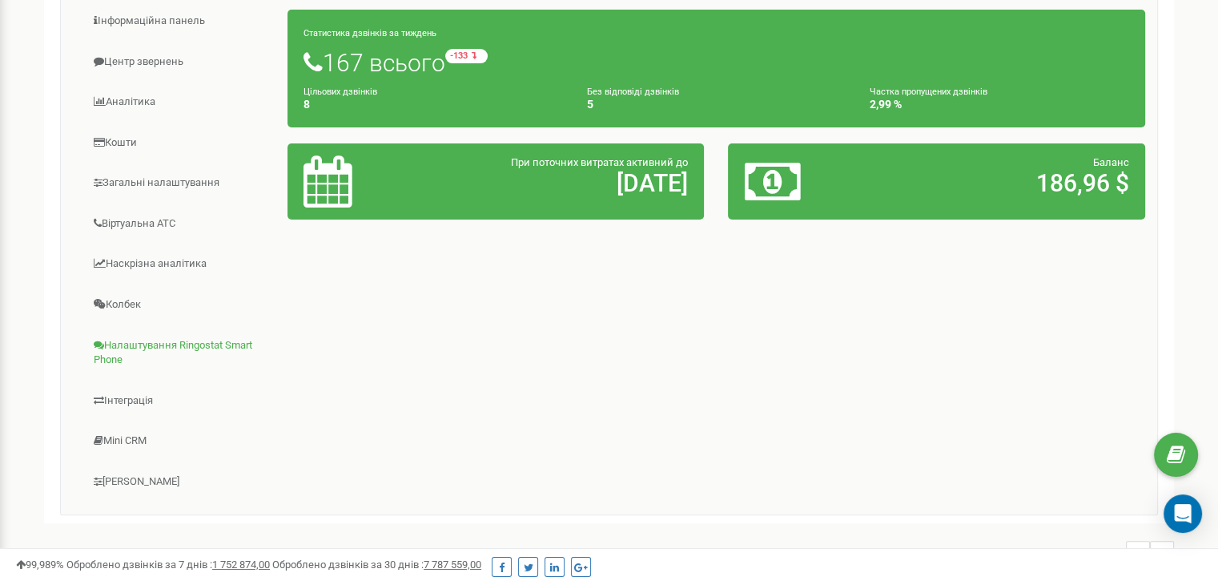
scroll to position [320, 0]
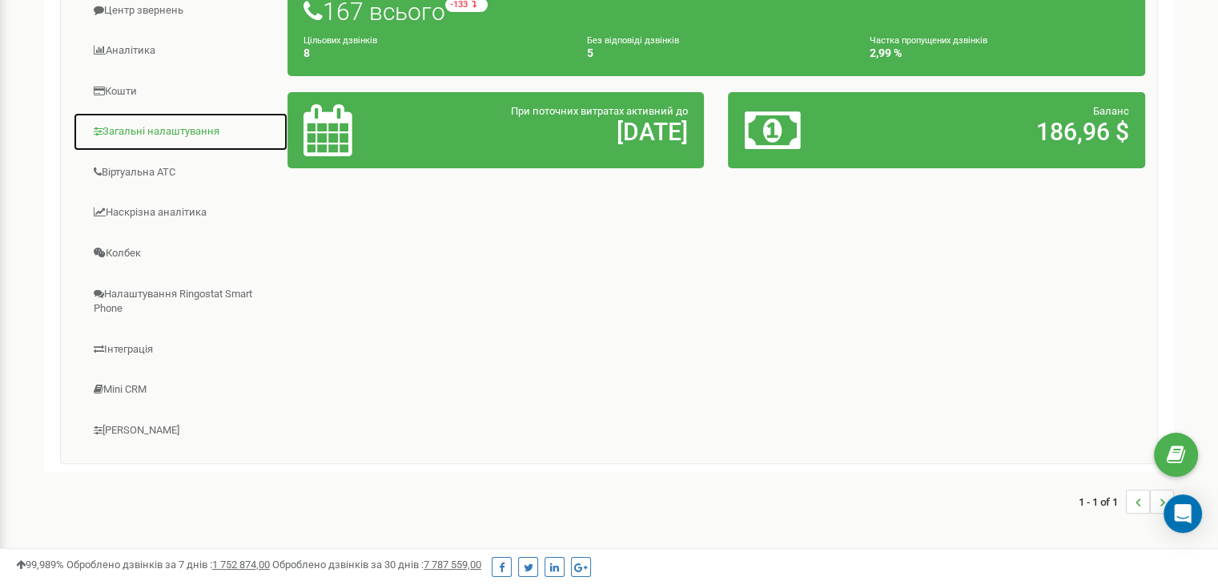
click at [146, 132] on link "Загальні налаштування" at bounding box center [180, 131] width 215 height 39
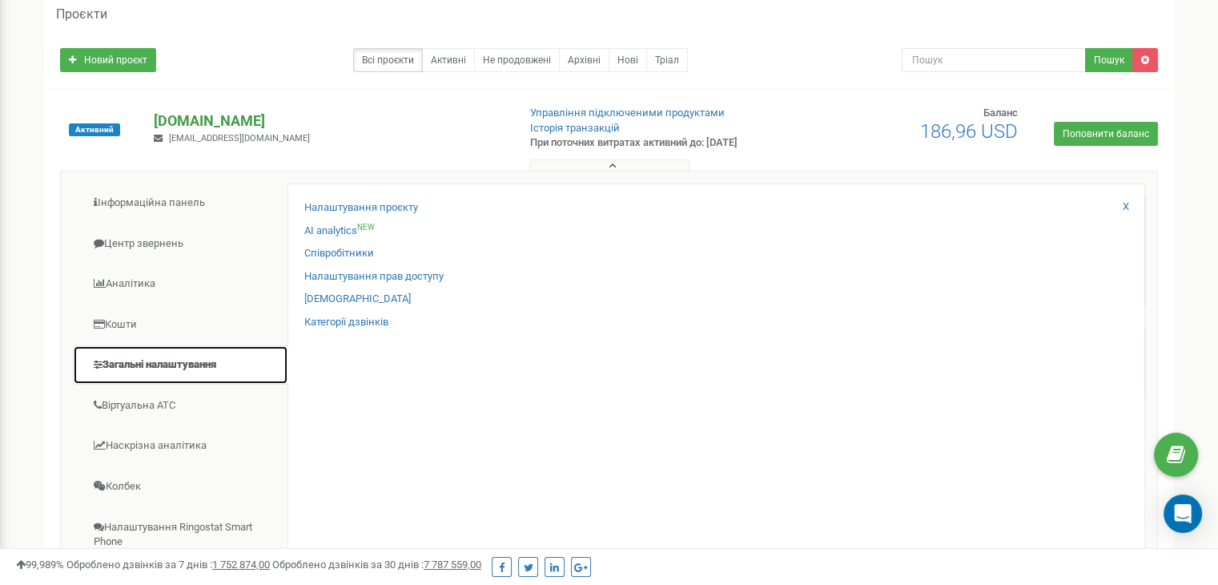
scroll to position [80, 0]
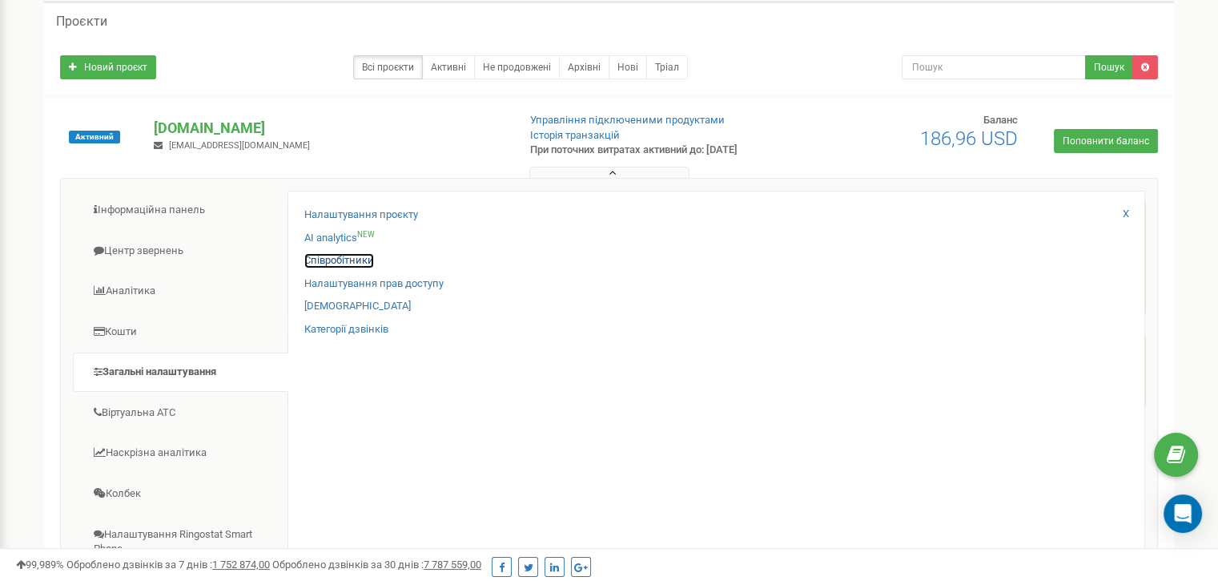
click at [349, 260] on link "Співробітники" at bounding box center [339, 260] width 70 height 15
